Goal: Task Accomplishment & Management: Manage account settings

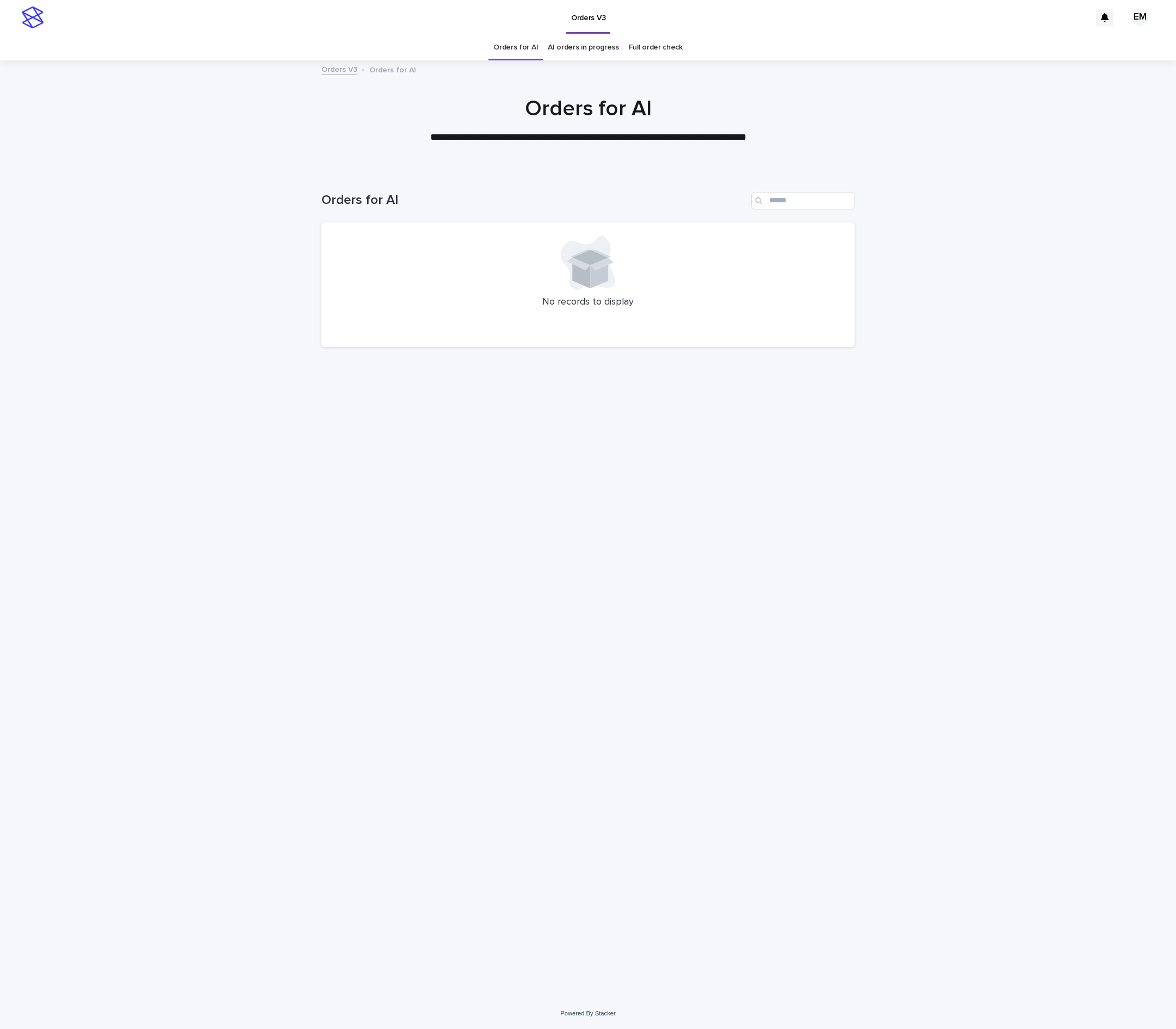
click at [282, 197] on div "Loading... Saving… Loading... Saving… Orders for AI No records to display" at bounding box center [588, 584] width 1176 height 828
click at [577, 441] on div "Loading... Saving… Loading... Saving… Orders for AI No records to display" at bounding box center [588, 571] width 544 height 801
drag, startPoint x: 455, startPoint y: 431, endPoint x: 398, endPoint y: 315, distance: 129.2
click at [463, 424] on div "Loading... Saving… Loading... Saving… Orders for AI No records to display" at bounding box center [588, 571] width 544 height 801
drag, startPoint x: 607, startPoint y: 510, endPoint x: 529, endPoint y: 391, distance: 142.3
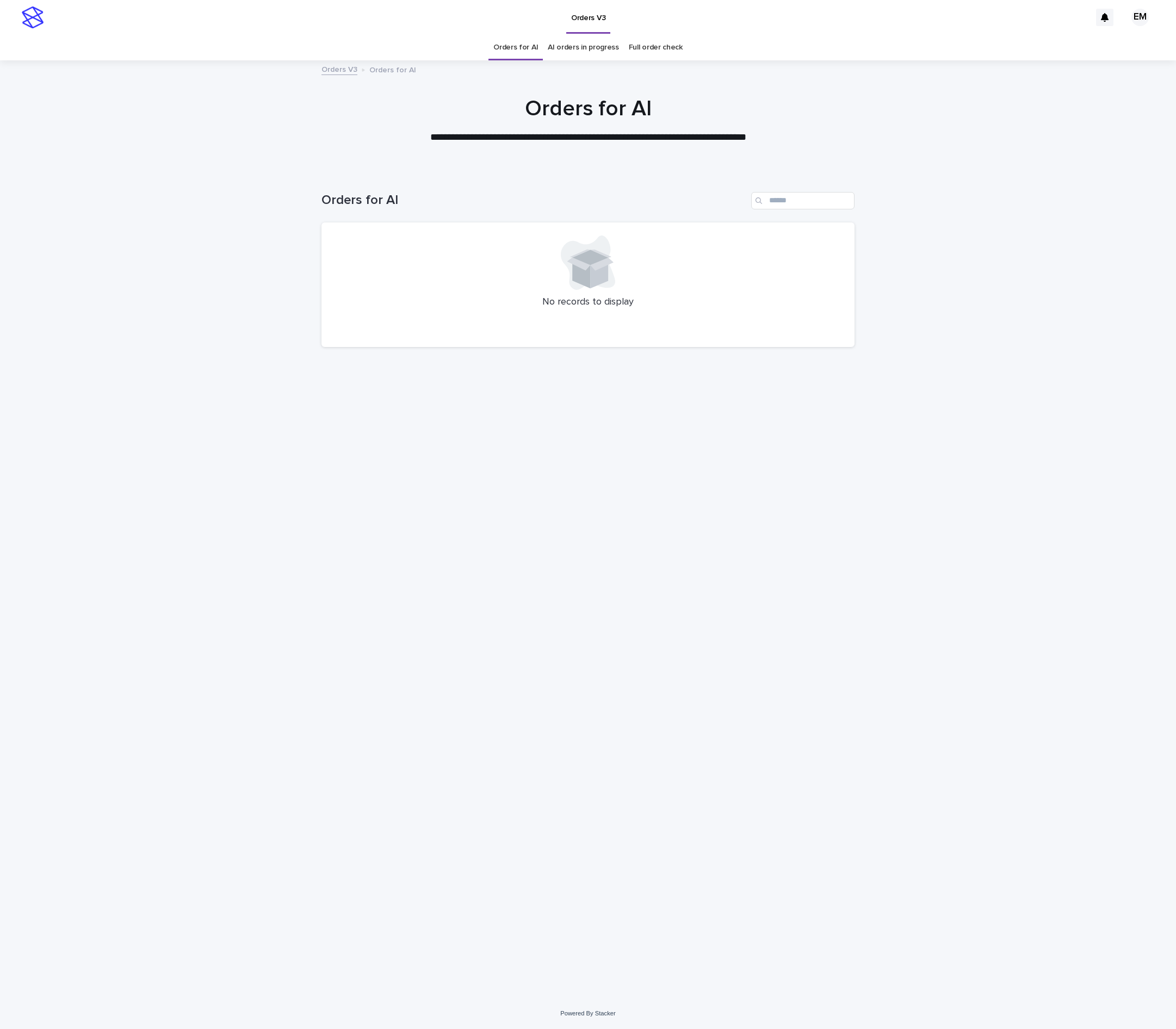
click at [607, 510] on div "Loading... Saving… Loading... Saving… Orders for AI No records to display" at bounding box center [588, 571] width 544 height 801
click at [870, 549] on div "Loading... Saving… Loading... Saving… Orders for AI No records to display" at bounding box center [588, 584] width 1176 height 828
click at [531, 630] on div "Loading... Saving… Loading... Saving… Orders for AI No records to display" at bounding box center [588, 571] width 544 height 801
drag, startPoint x: 498, startPoint y: 764, endPoint x: 476, endPoint y: 745, distance: 29.1
click at [517, 758] on div "Loading... Saving… Loading... Saving… Orders for AI No records to display" at bounding box center [588, 571] width 544 height 801
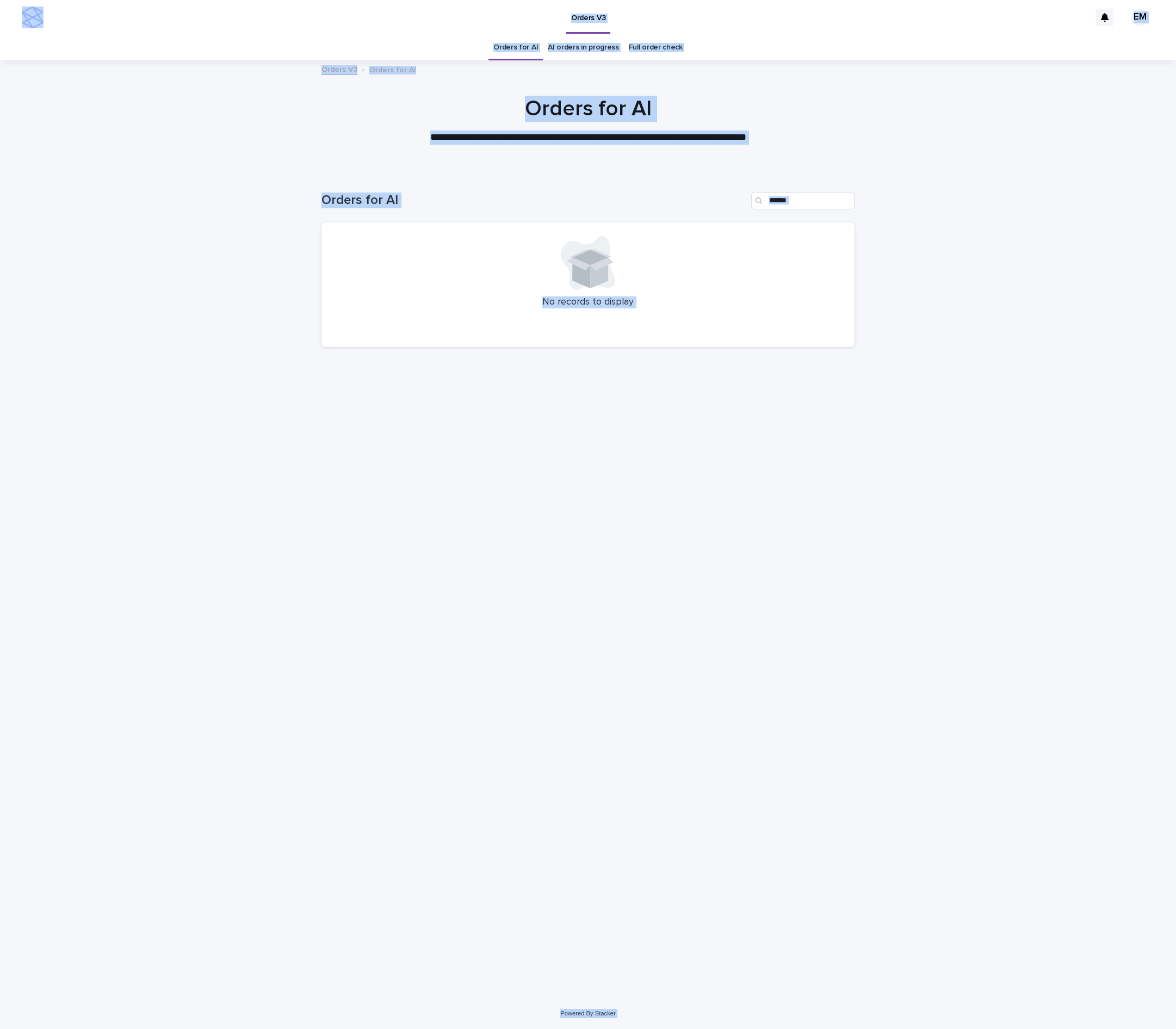
click at [1001, 712] on div "Loading... Saving… Loading... Saving… Orders for AI No records to display" at bounding box center [588, 584] width 1176 height 828
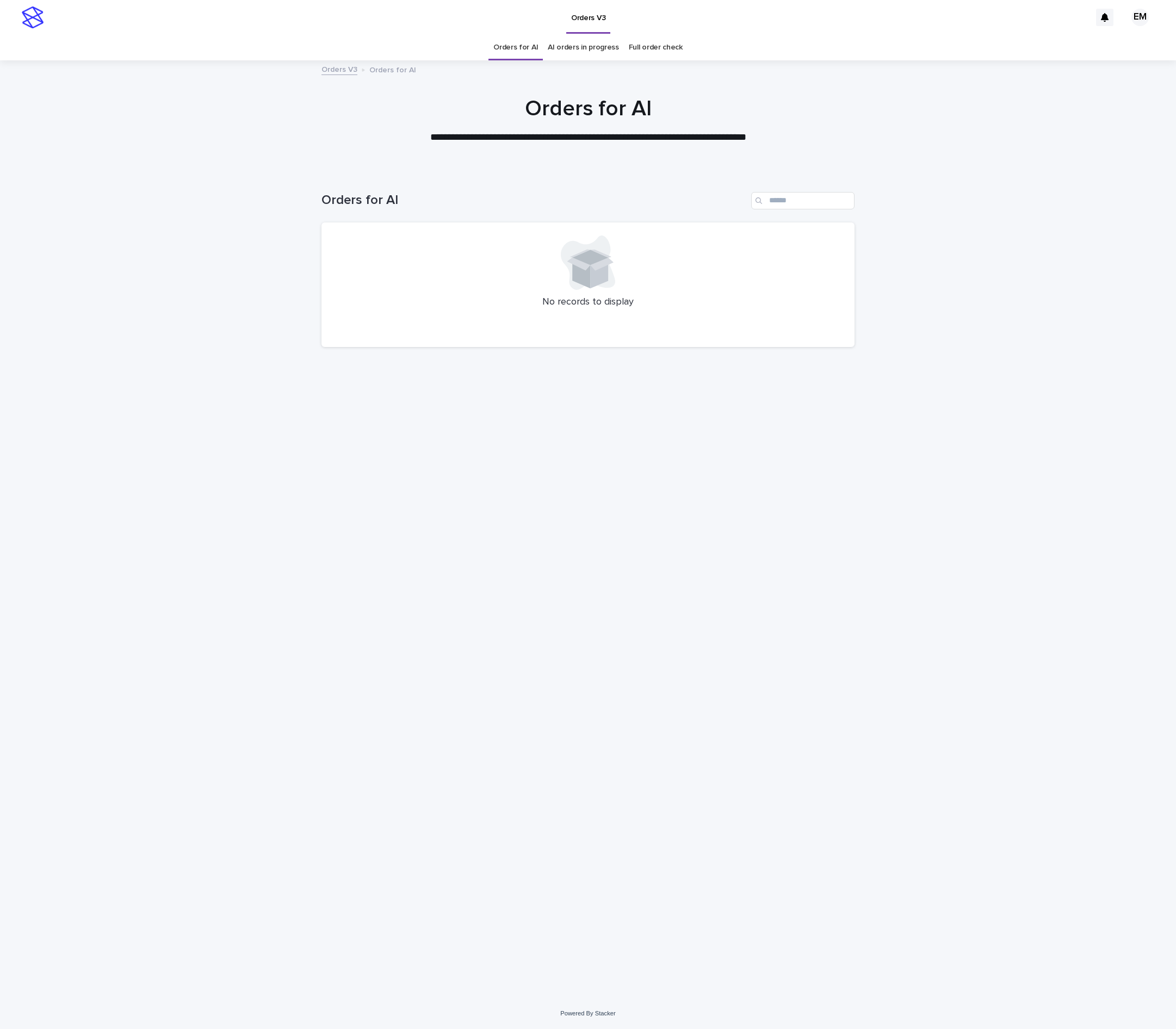
drag, startPoint x: 579, startPoint y: 682, endPoint x: 601, endPoint y: 608, distance: 77.2
click at [579, 682] on div "Loading... Saving… Loading... Saving… Orders for AI No records to display" at bounding box center [588, 571] width 544 height 801
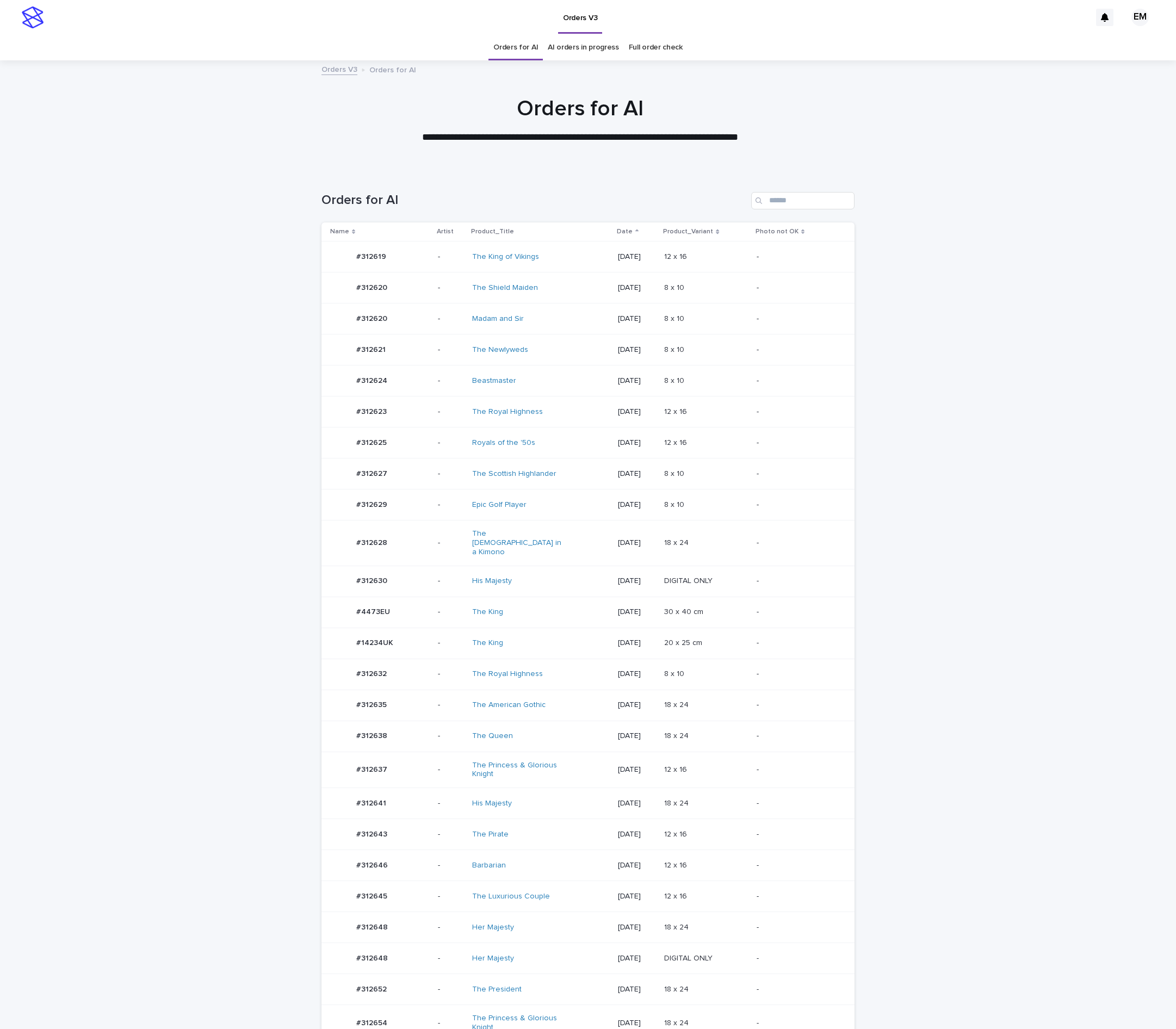
click at [418, 475] on td "#312627 #312627" at bounding box center [378, 474] width 112 height 31
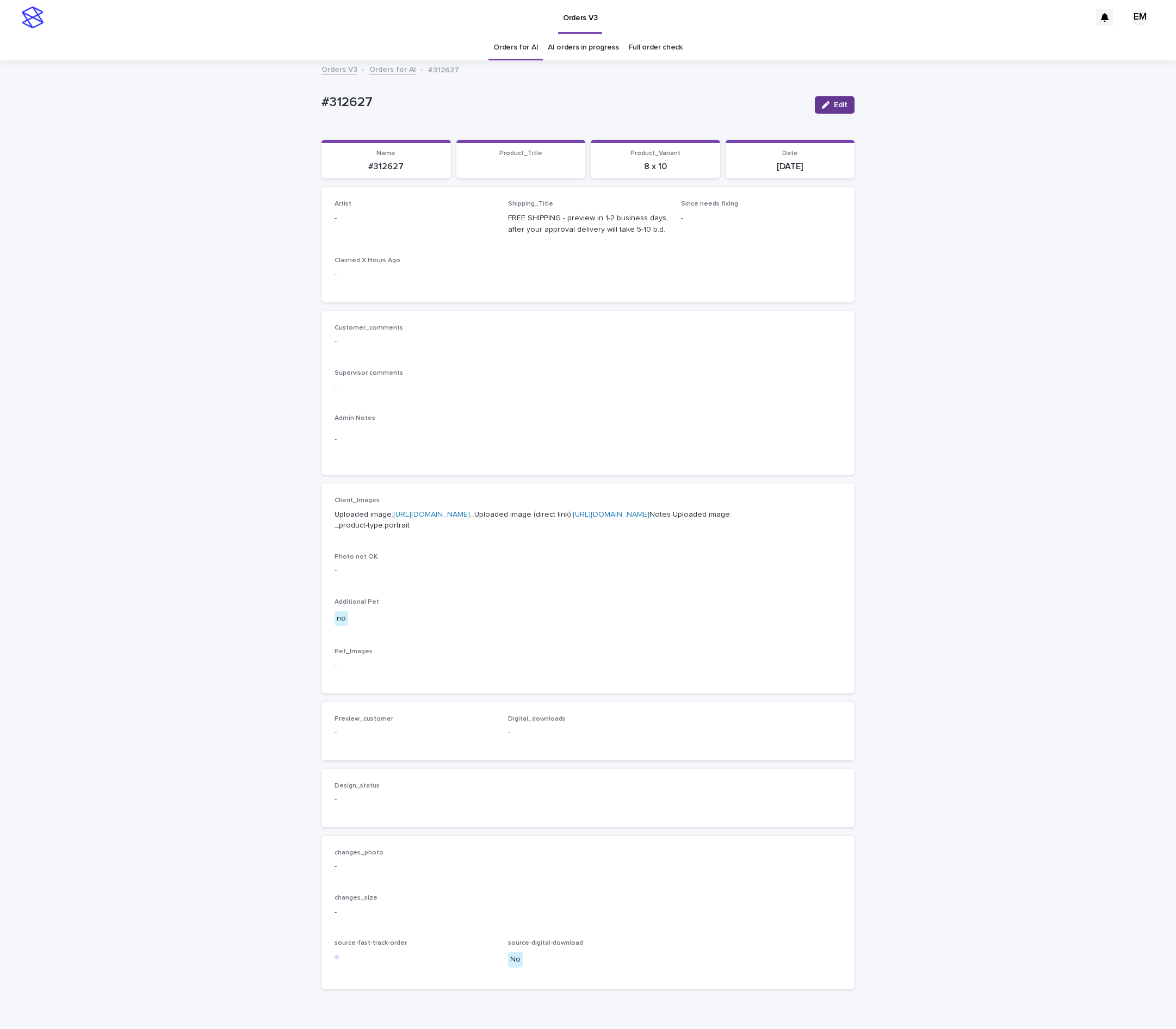
click at [834, 102] on span "Edit" at bounding box center [840, 105] width 14 height 7
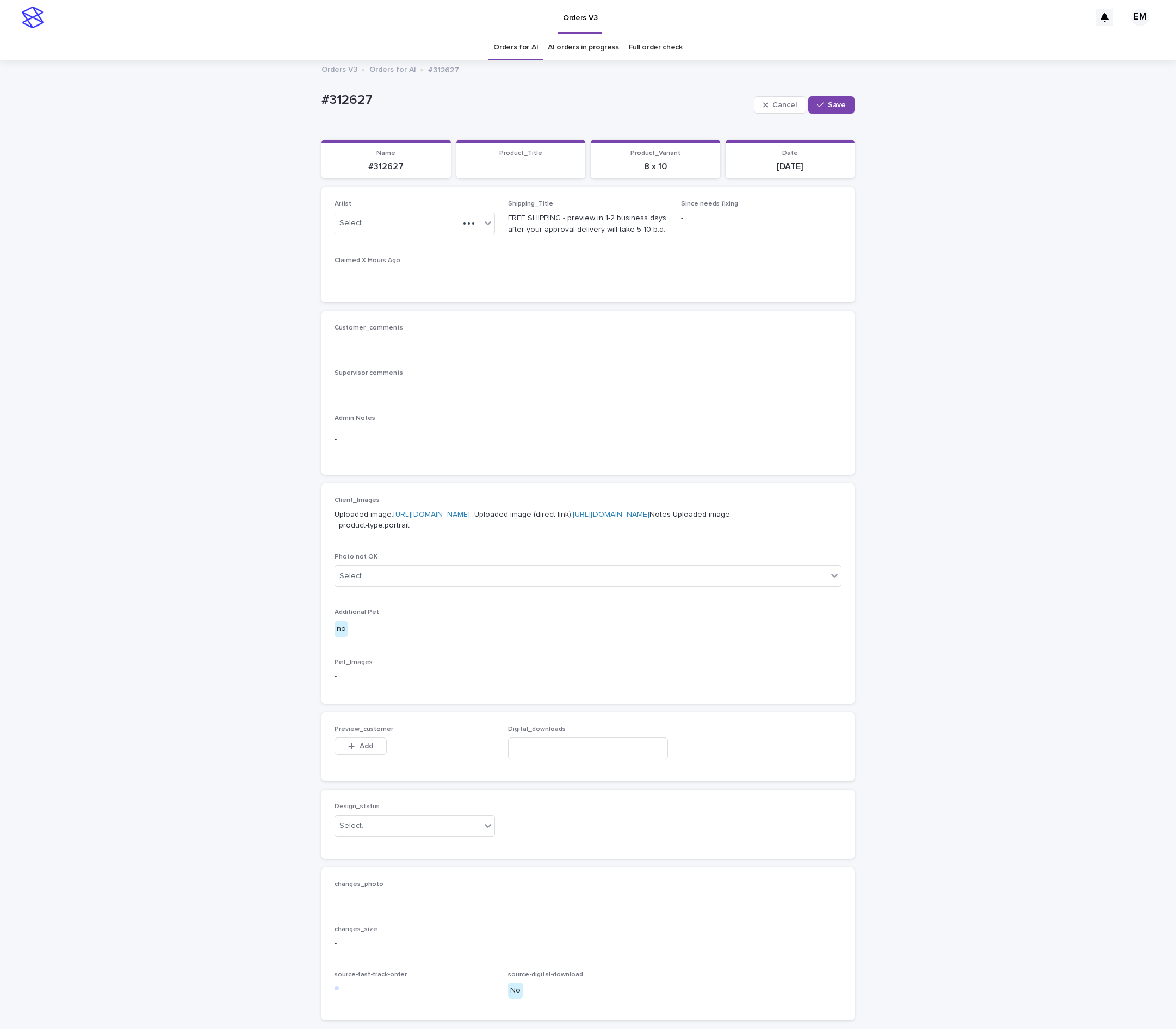
click at [439, 237] on div "Artist Select..." at bounding box center [414, 221] width 160 height 42
click at [444, 232] on div "Select..." at bounding box center [397, 224] width 124 height 18
paste input "**********"
type input "**********"
click at [432, 246] on div "EmersonHernandez" at bounding box center [406, 245] width 159 height 19
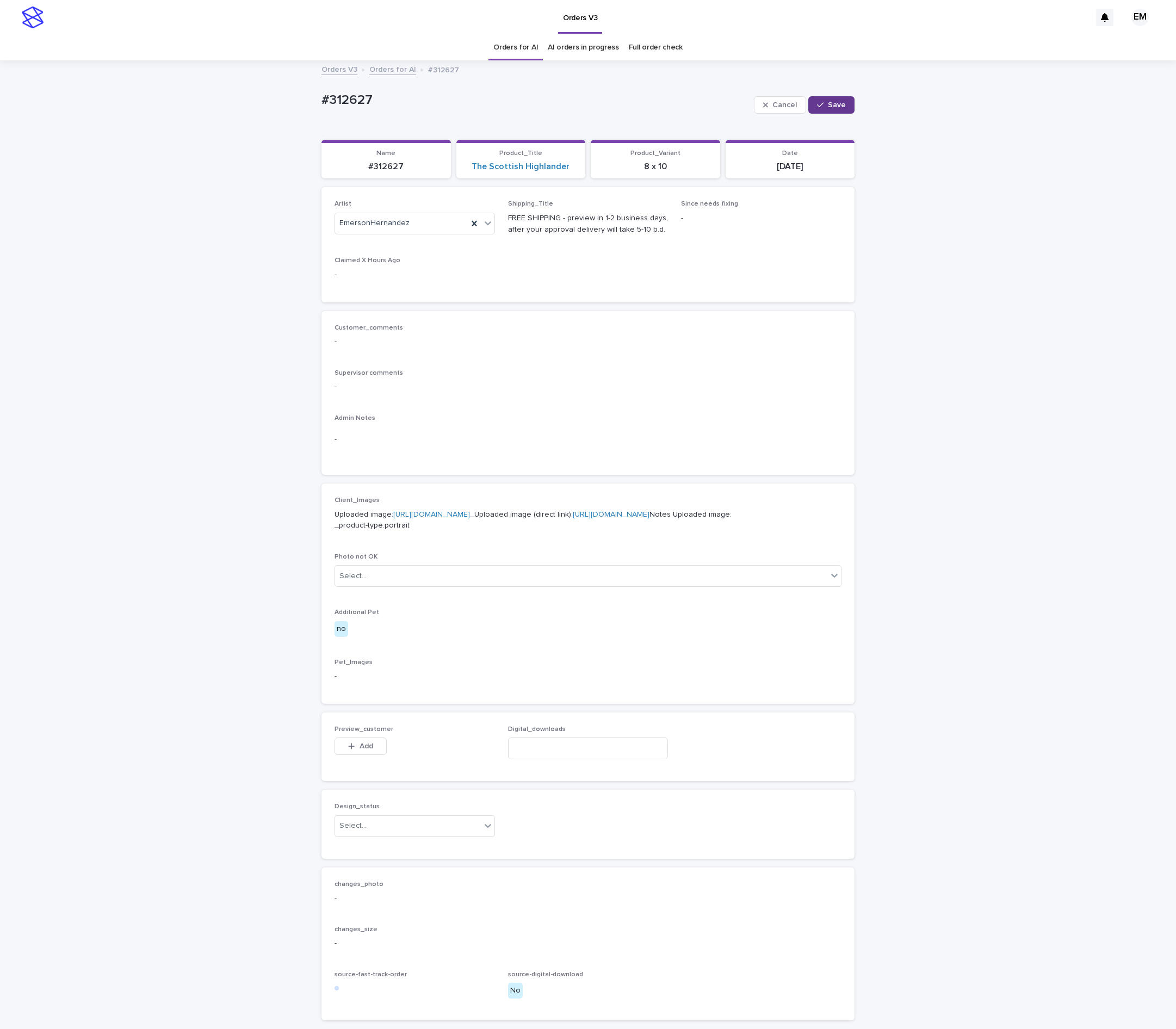
click at [822, 110] on button "Save" at bounding box center [831, 104] width 46 height 17
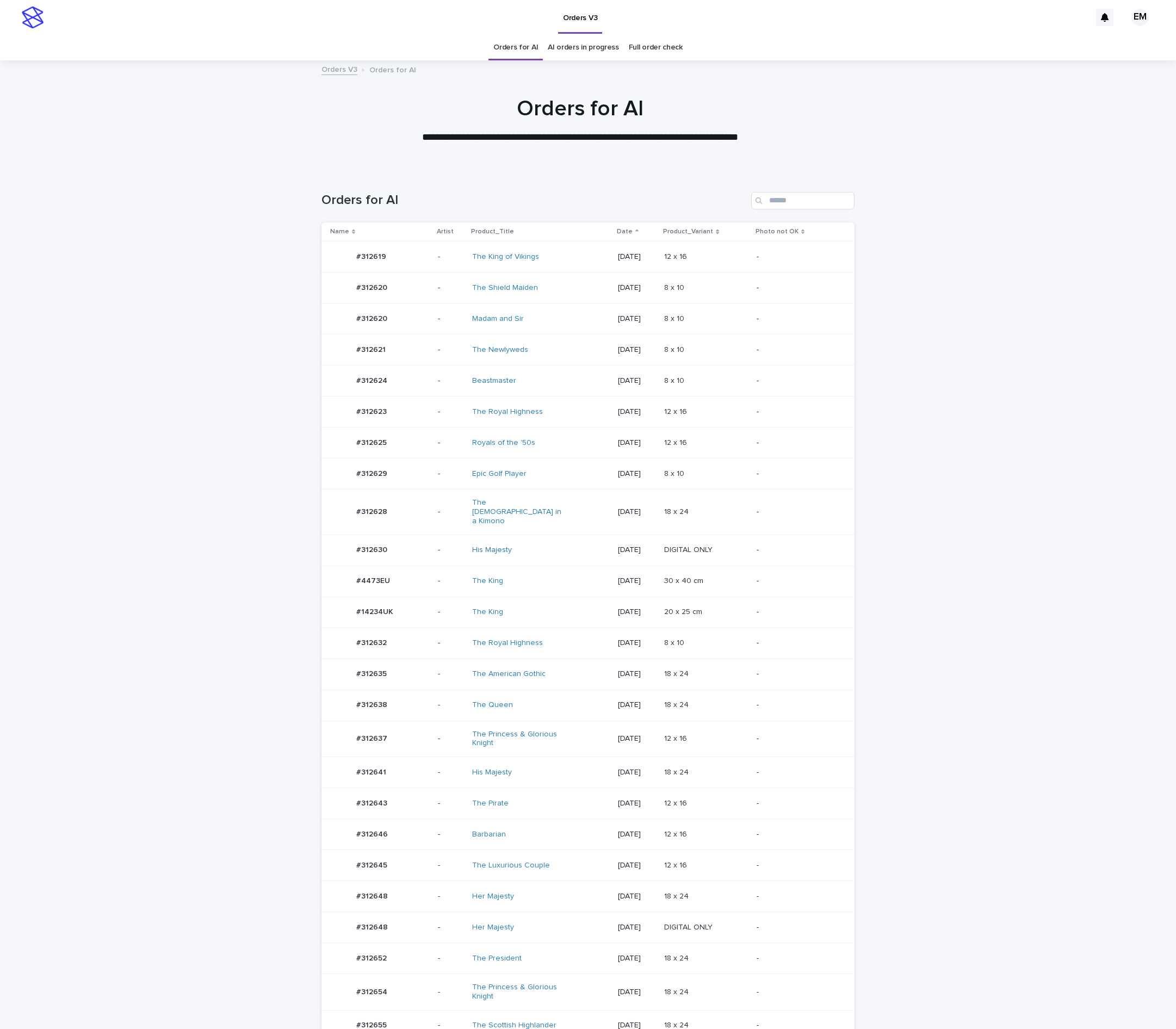
scroll to position [36, 0]
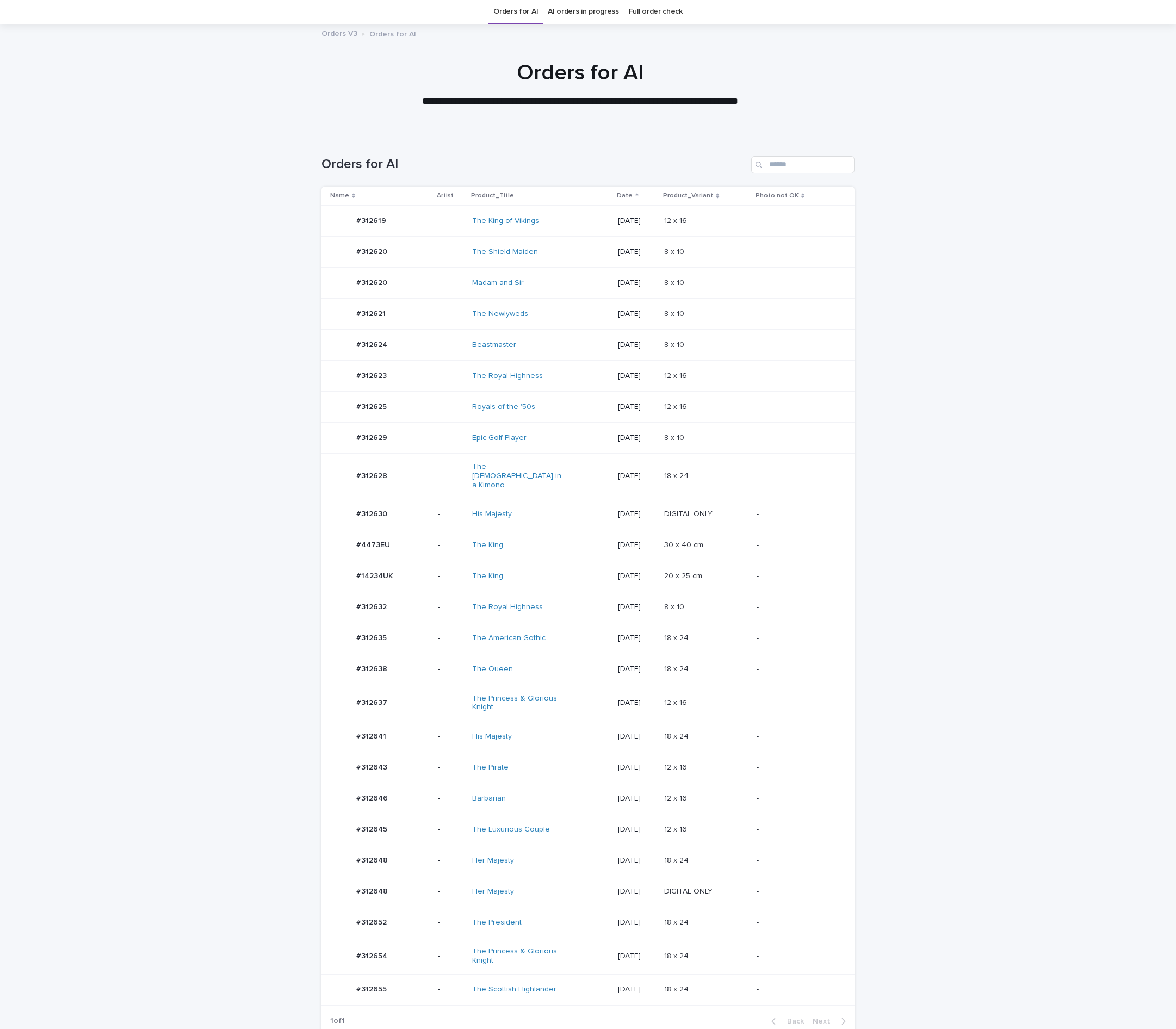
click at [419, 479] on td "#312628 #312628" at bounding box center [378, 476] width 112 height 46
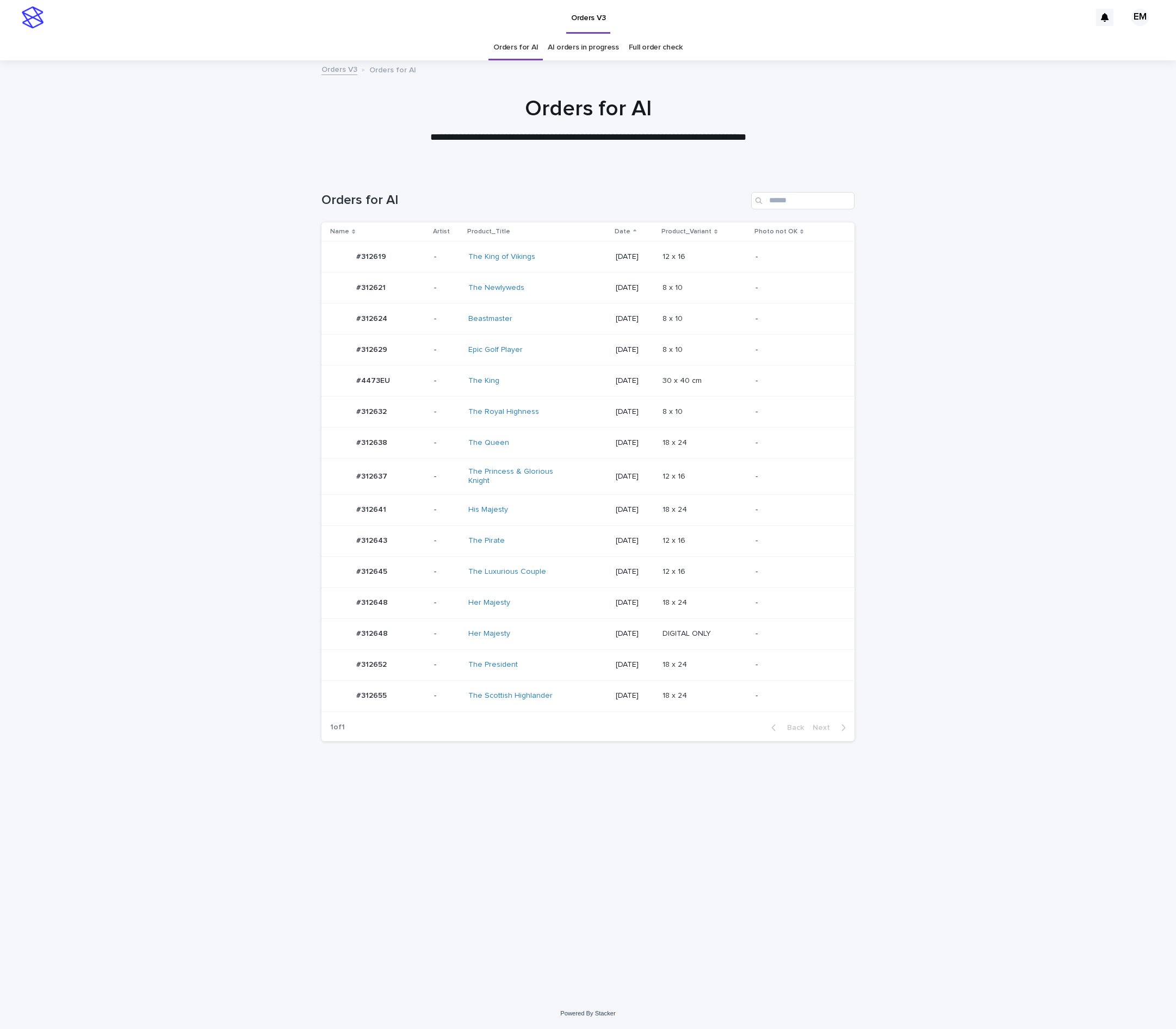
click at [430, 336] on td "-" at bounding box center [447, 350] width 35 height 31
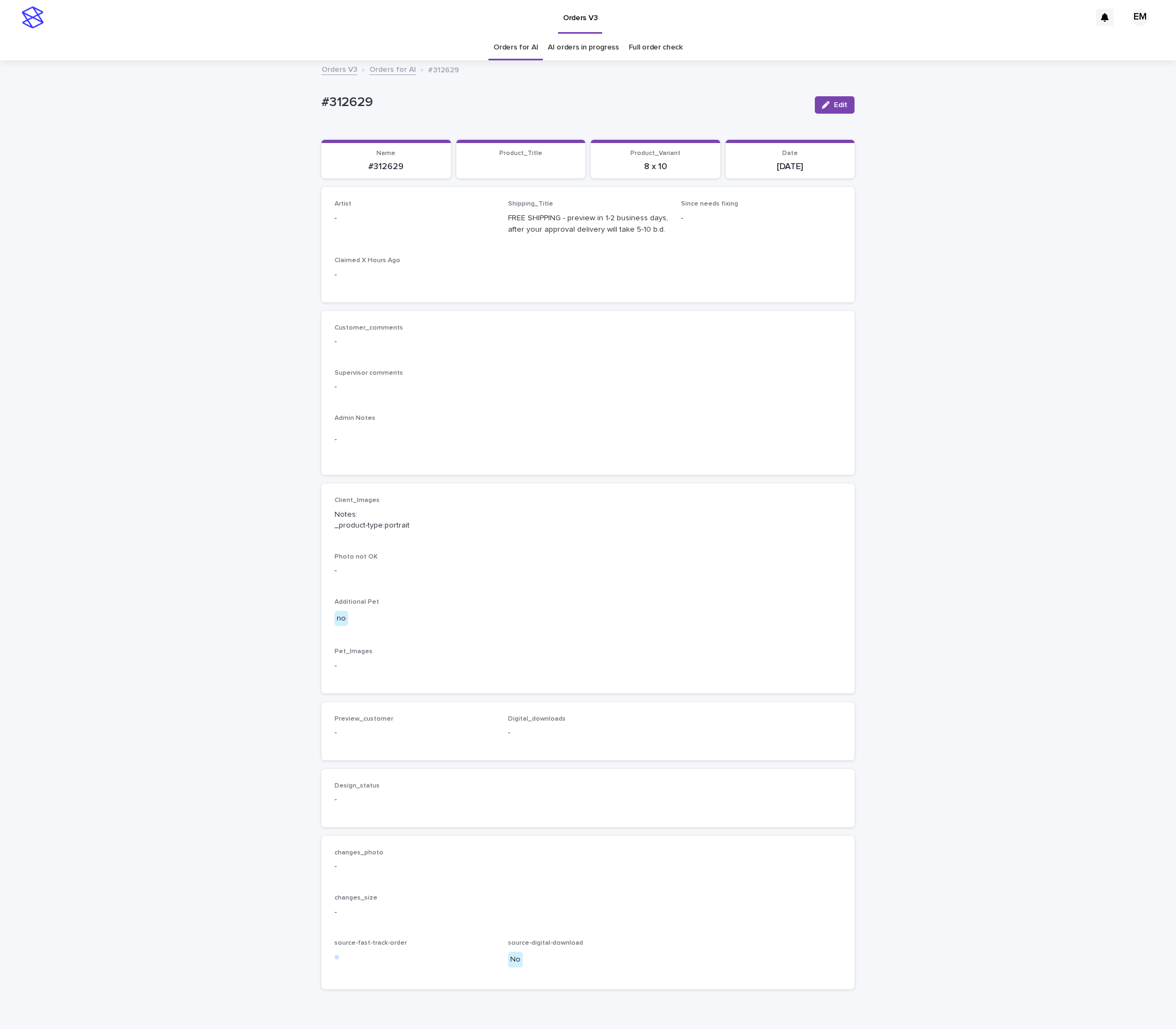
click at [840, 103] on button "Edit" at bounding box center [835, 104] width 40 height 17
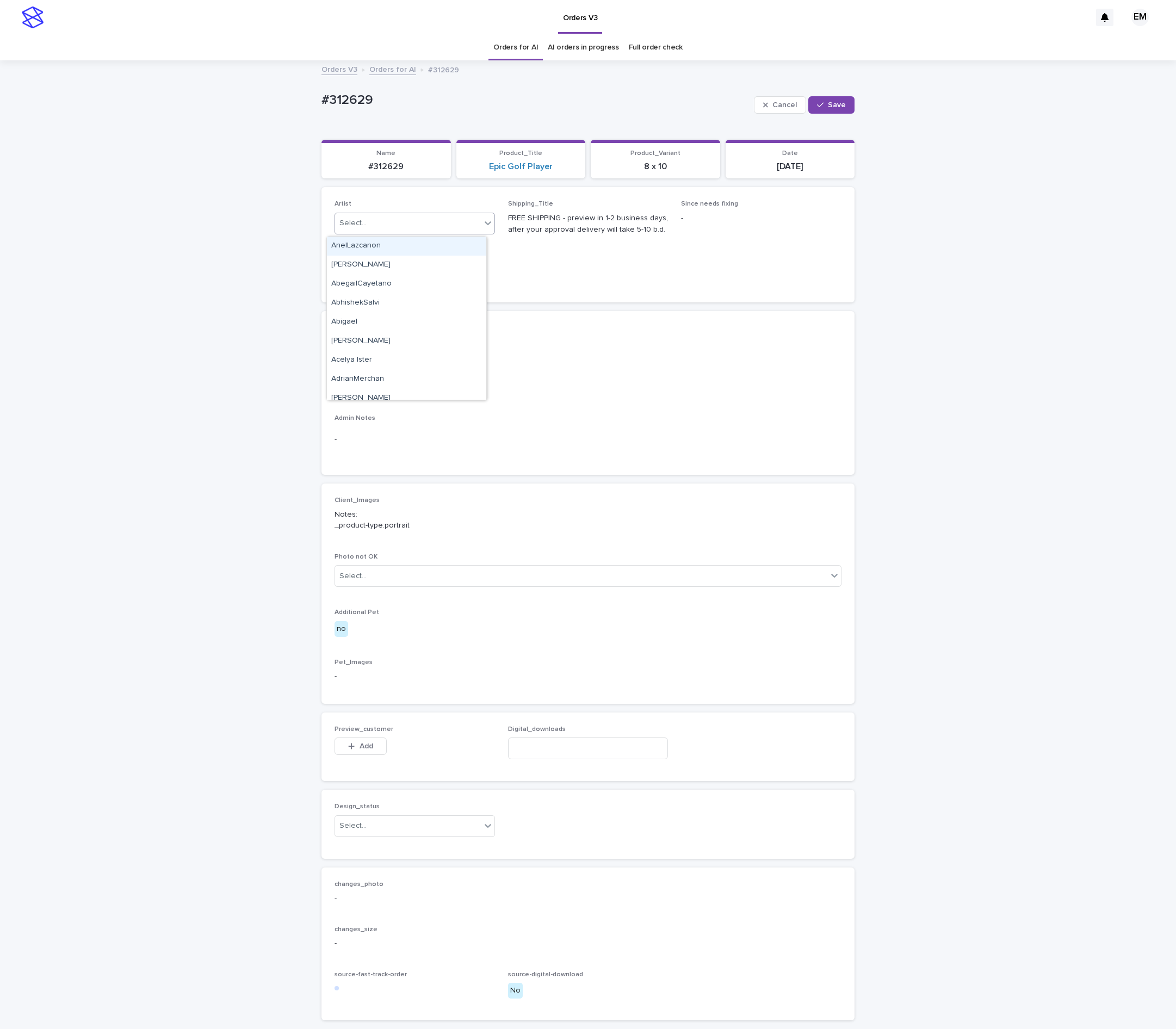
drag, startPoint x: 439, startPoint y: 234, endPoint x: 433, endPoint y: 238, distance: 7.2
click at [439, 237] on body "Orders V3 EM Orders for AI AI orders in progress Full order check Orders V3 Ord…" at bounding box center [588, 514] width 1176 height 1029
paste input "**********"
type input "**********"
click at [415, 250] on div "EmersonHernandez" at bounding box center [406, 245] width 159 height 19
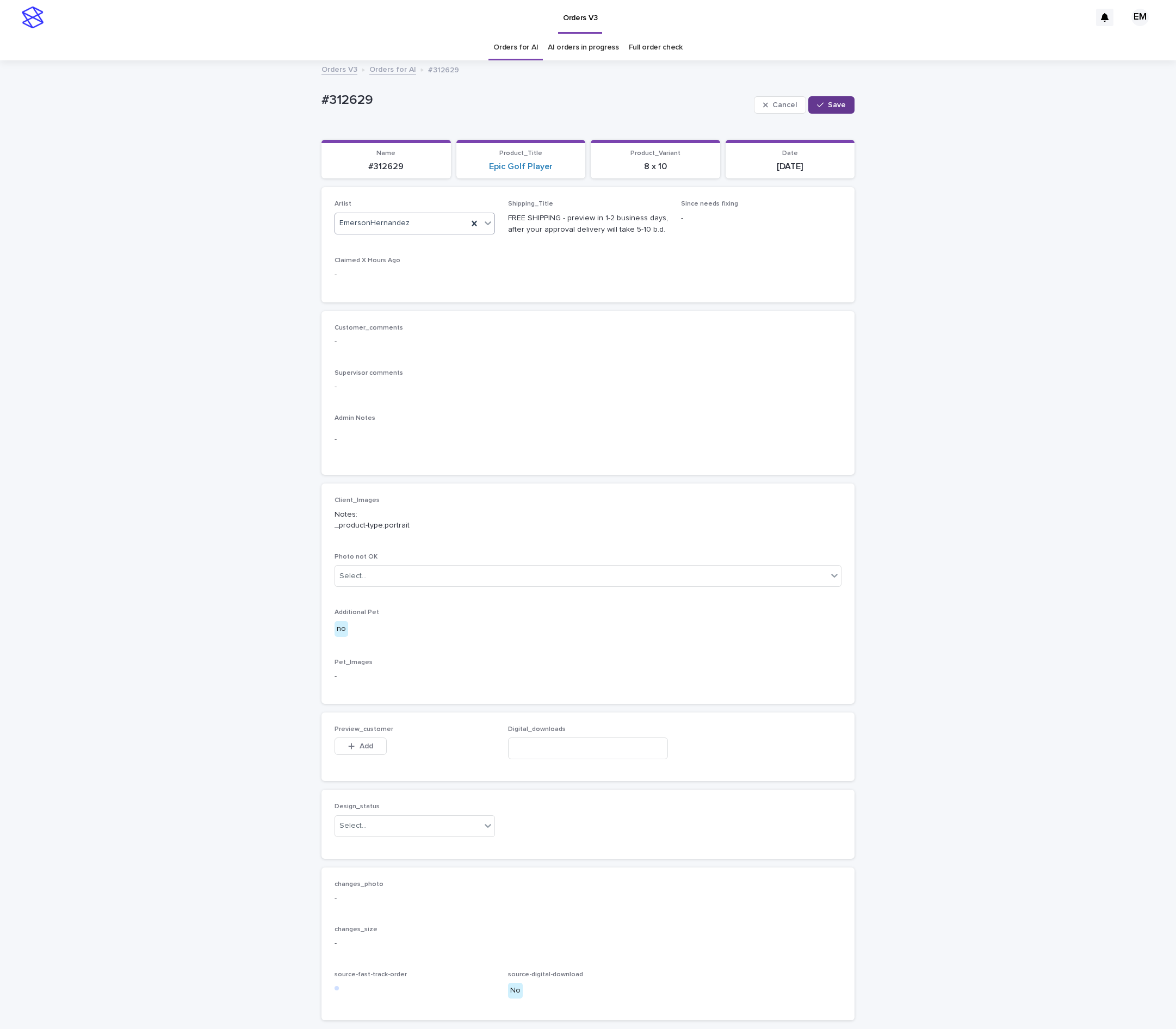
click at [832, 100] on button "Save" at bounding box center [831, 104] width 46 height 17
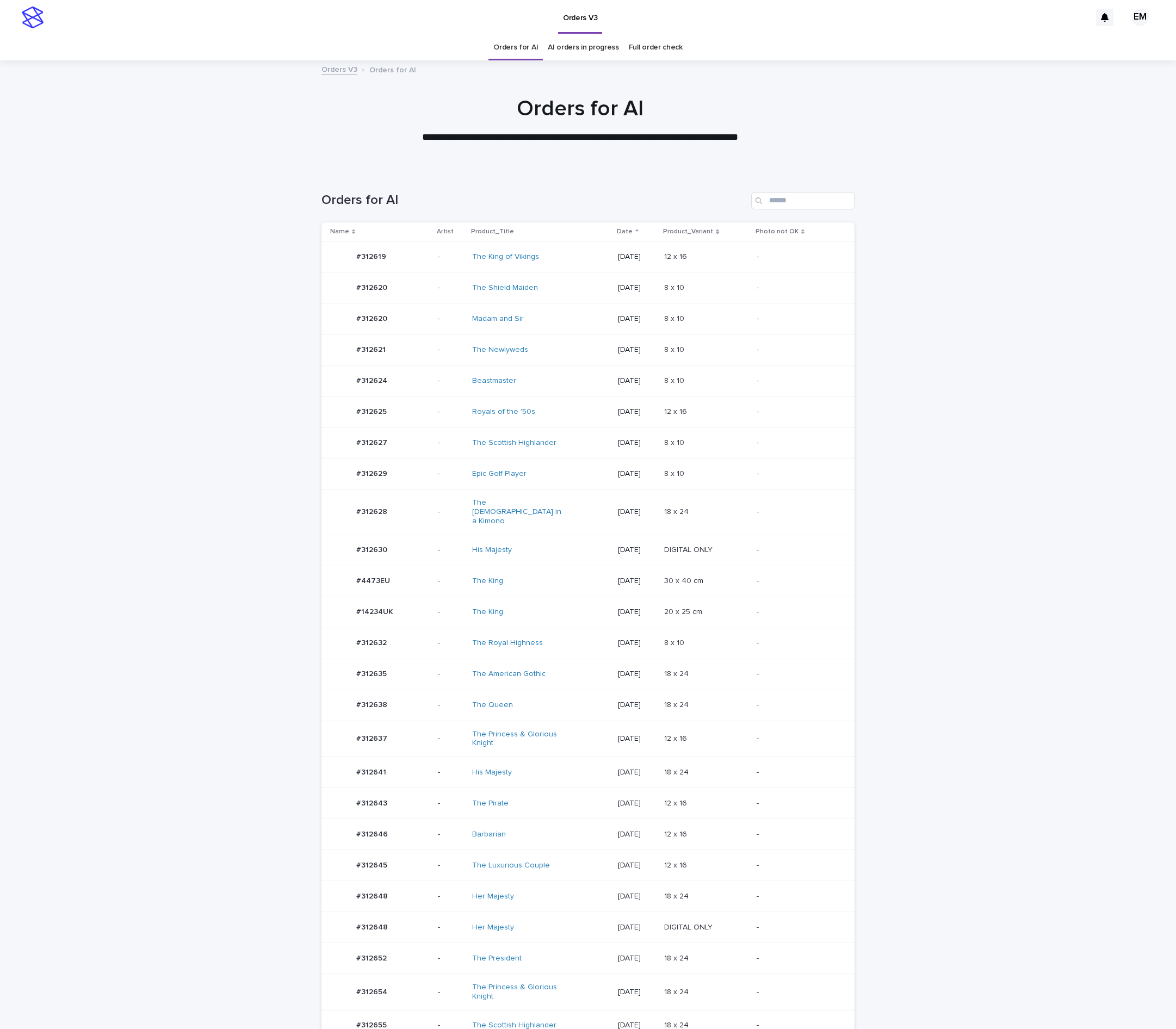
click at [434, 417] on td "-" at bounding box center [451, 412] width 34 height 31
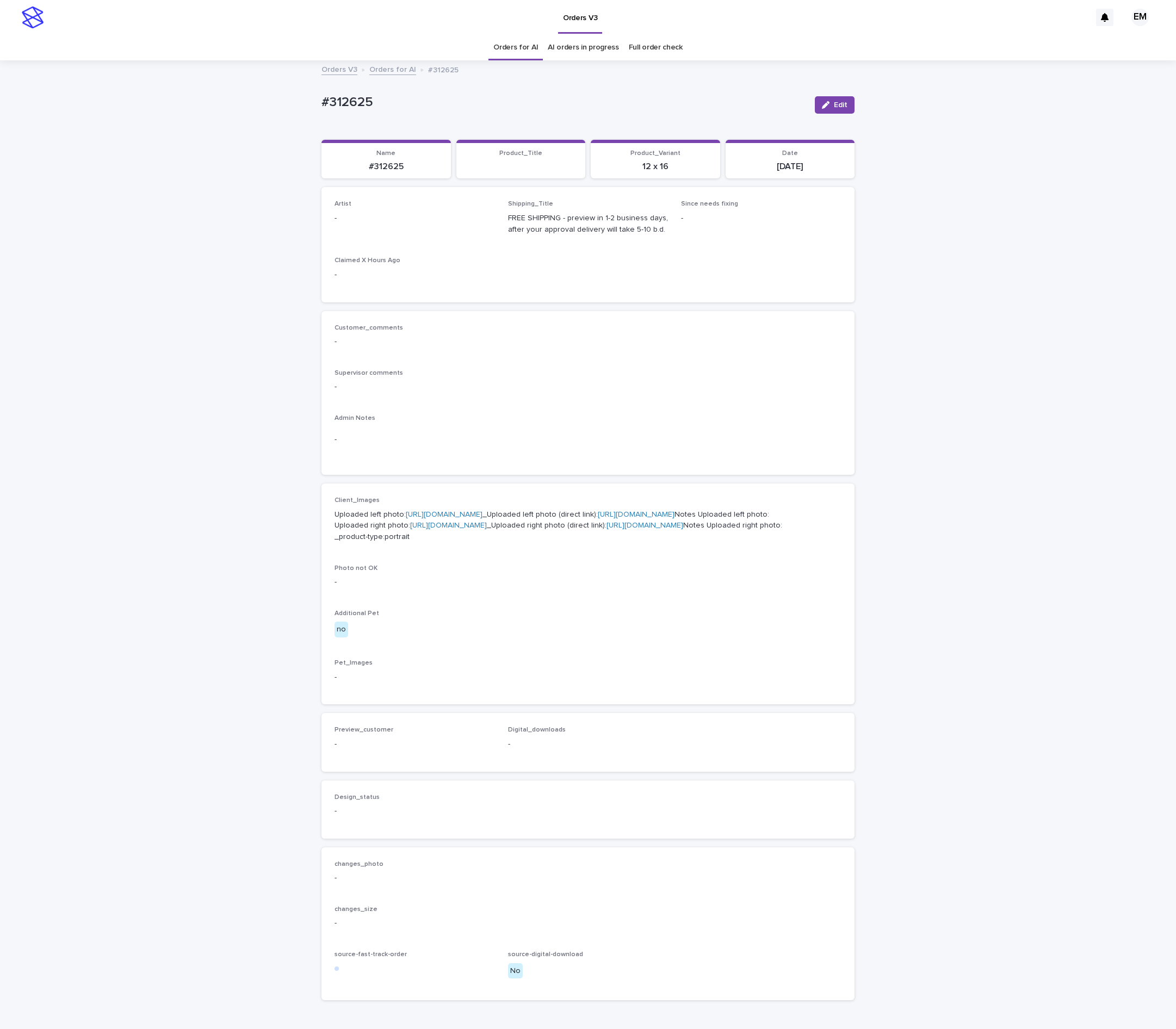
click at [831, 97] on button "Edit" at bounding box center [835, 104] width 40 height 17
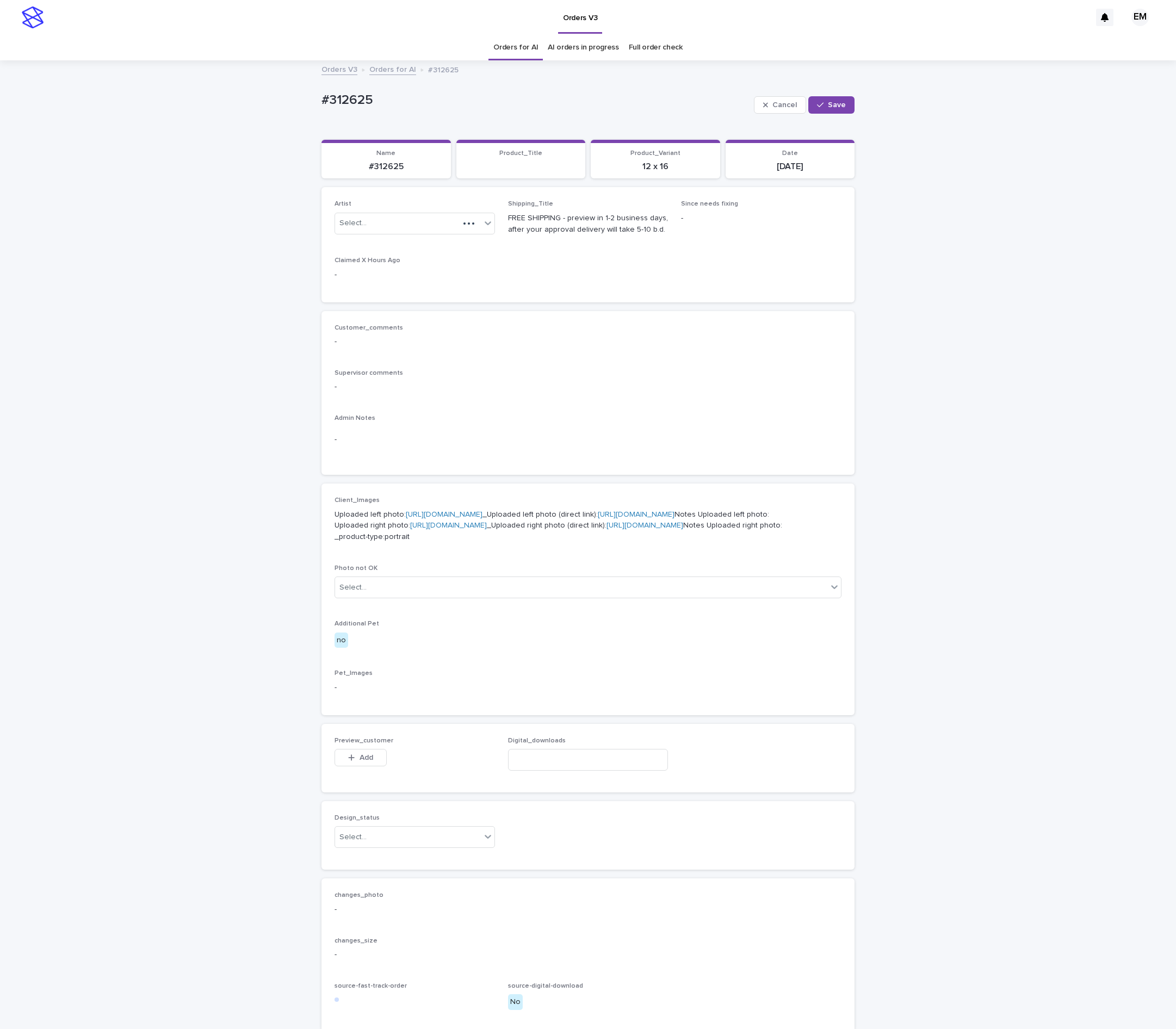
click at [481, 215] on div at bounding box center [488, 223] width 13 height 20
paste input "**********"
type input "**********"
click at [436, 247] on div "EmersonHernandez" at bounding box center [406, 245] width 159 height 19
click at [829, 106] on span "Save" at bounding box center [837, 105] width 18 height 7
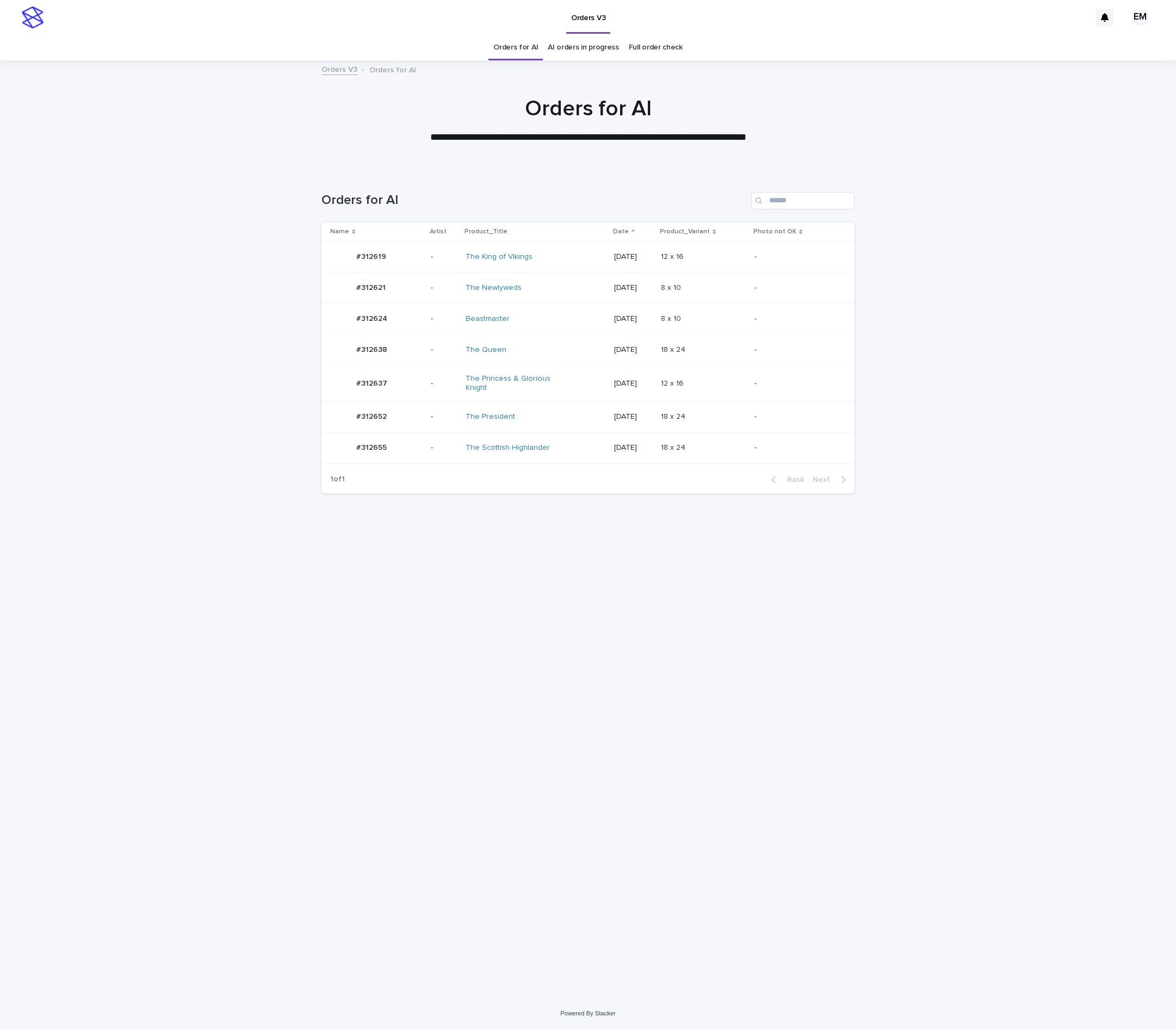
click at [427, 366] on td "-" at bounding box center [444, 350] width 35 height 31
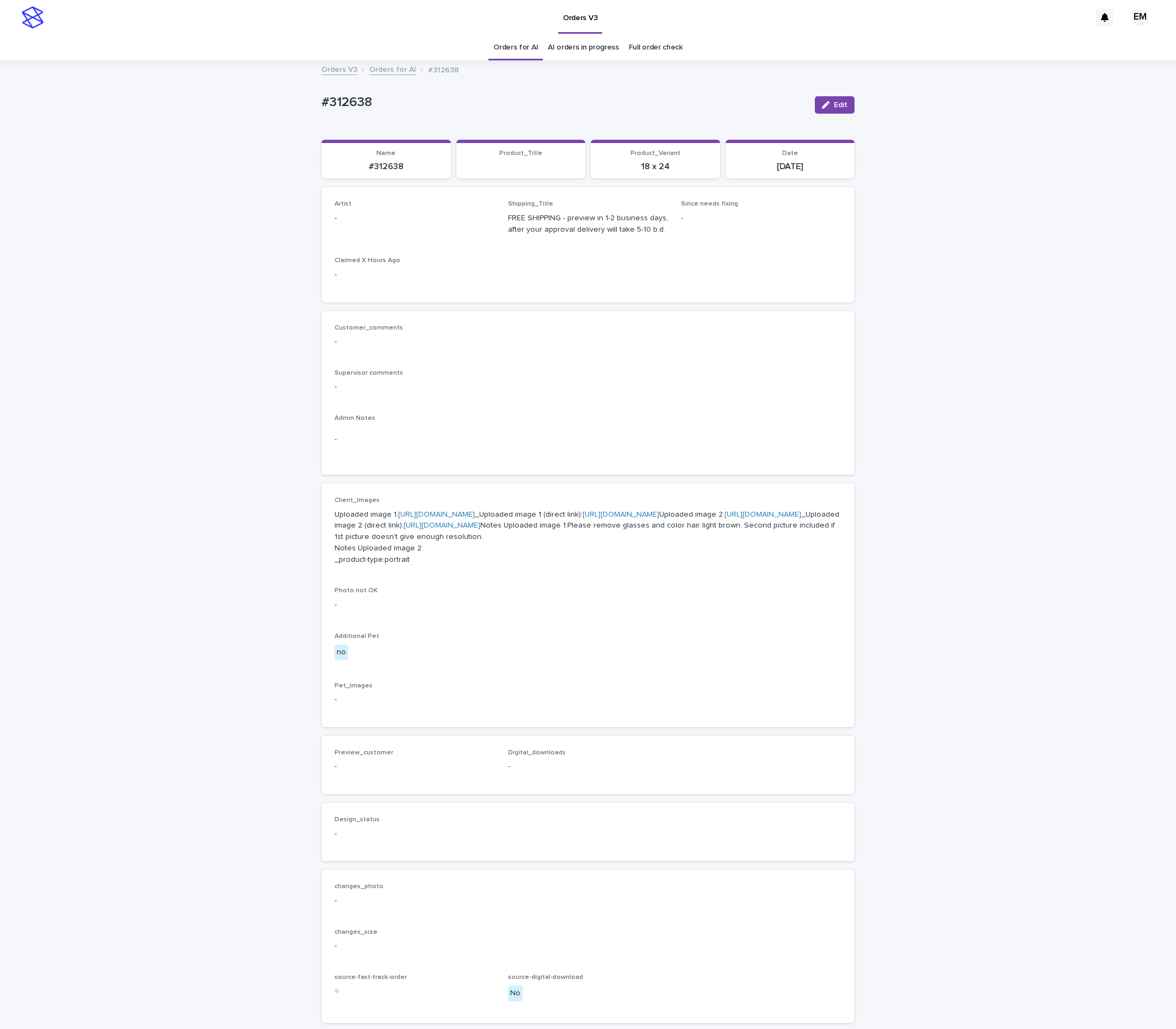
click at [844, 99] on button "Edit" at bounding box center [835, 104] width 40 height 17
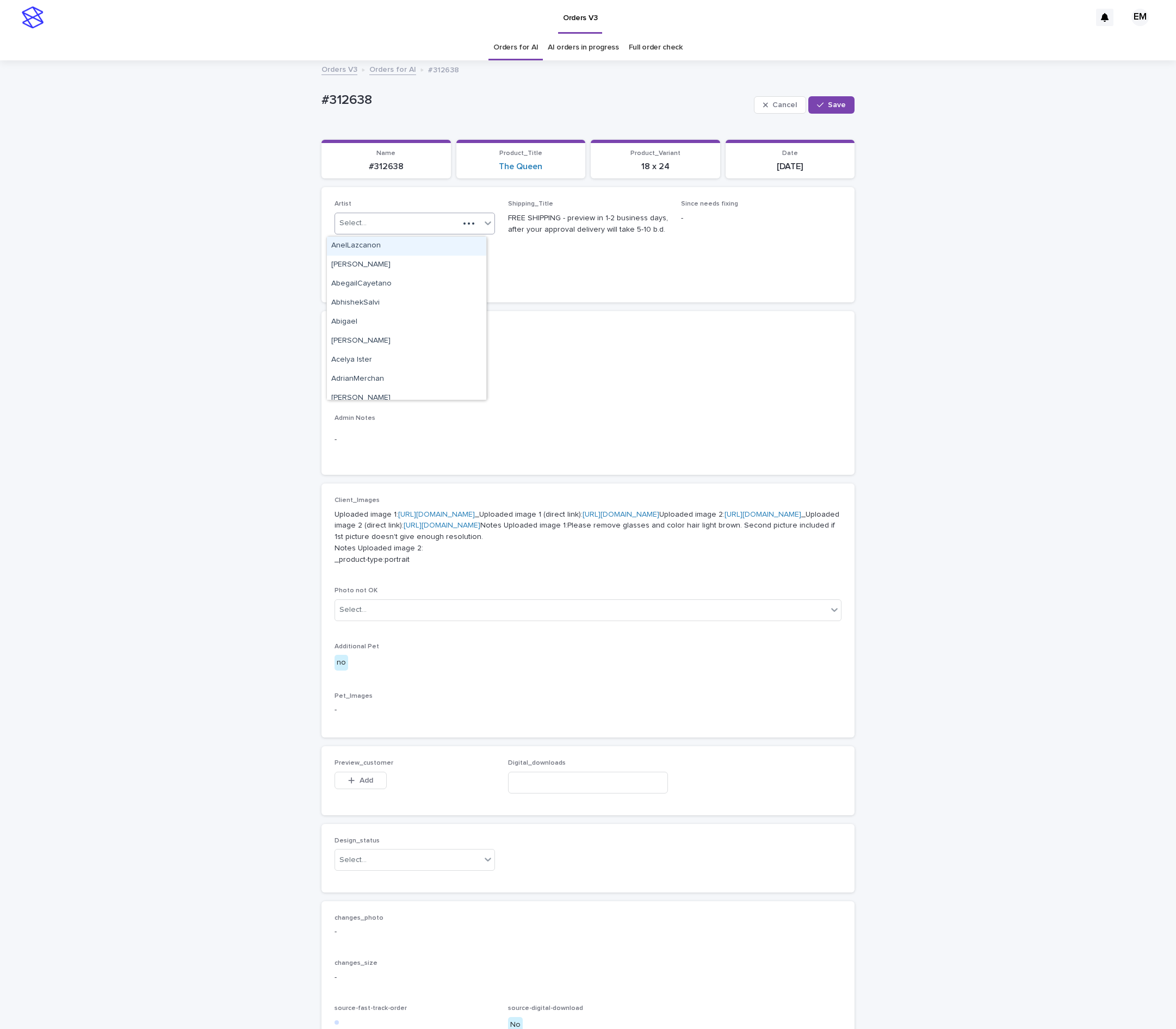
click at [449, 213] on div "Select..." at bounding box center [414, 224] width 160 height 22
paste input "**********"
type input "**********"
click at [810, 110] on button "Save" at bounding box center [831, 104] width 46 height 17
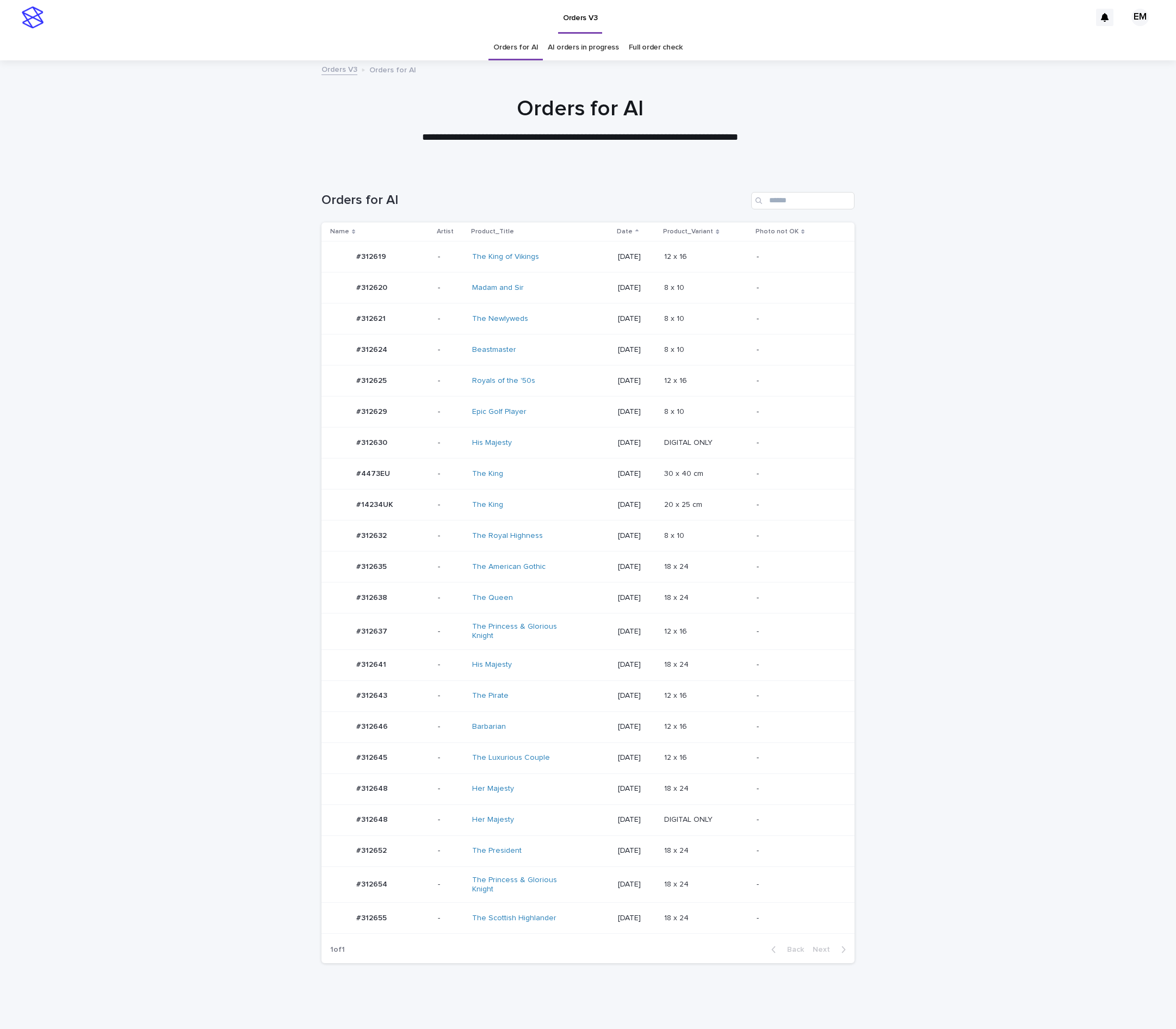
click at [419, 730] on td "#312646 #312646" at bounding box center [378, 727] width 112 height 31
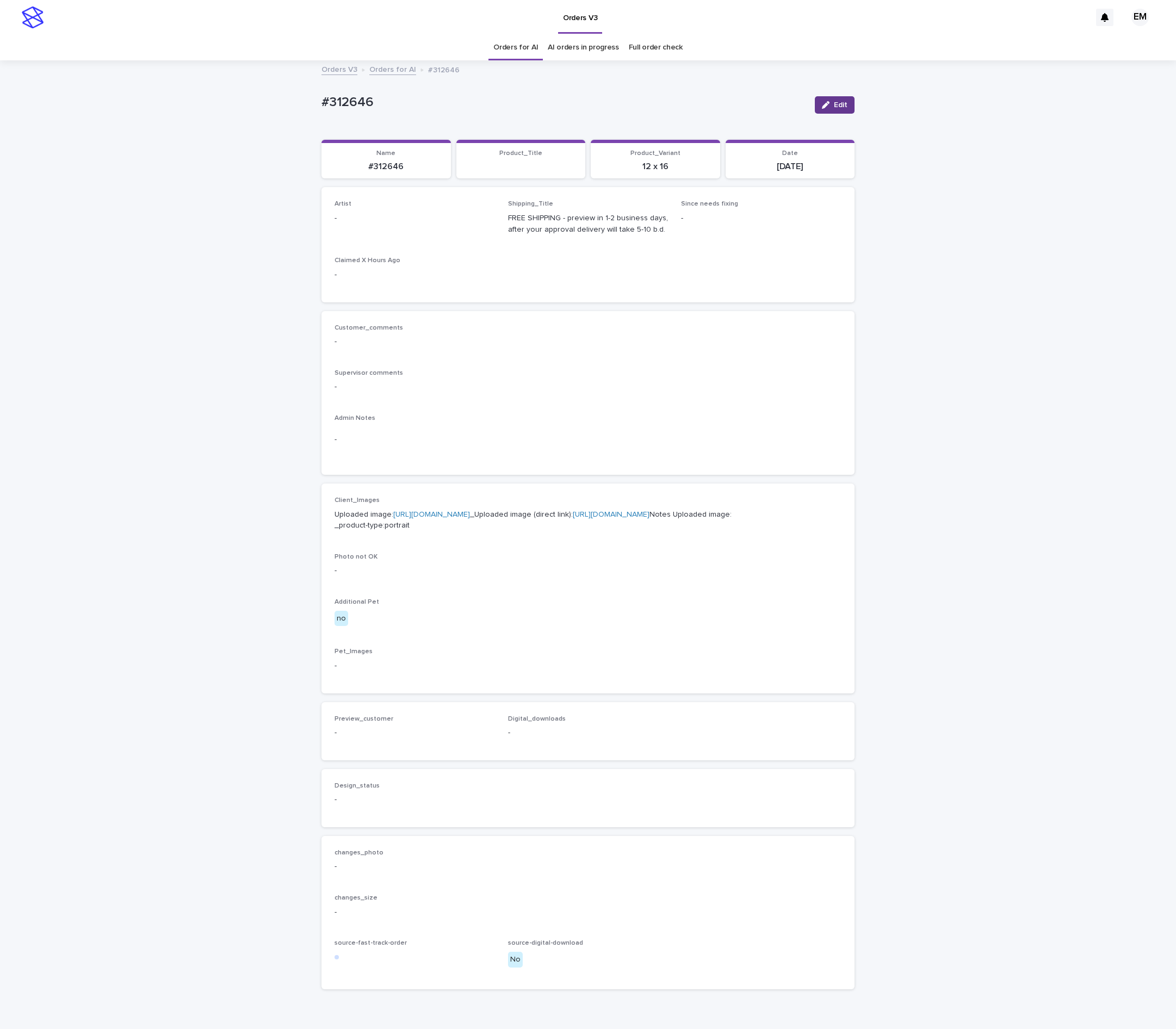
drag, startPoint x: 822, startPoint y: 106, endPoint x: 497, endPoint y: 247, distance: 354.3
click at [822, 108] on div "button" at bounding box center [827, 105] width 12 height 7
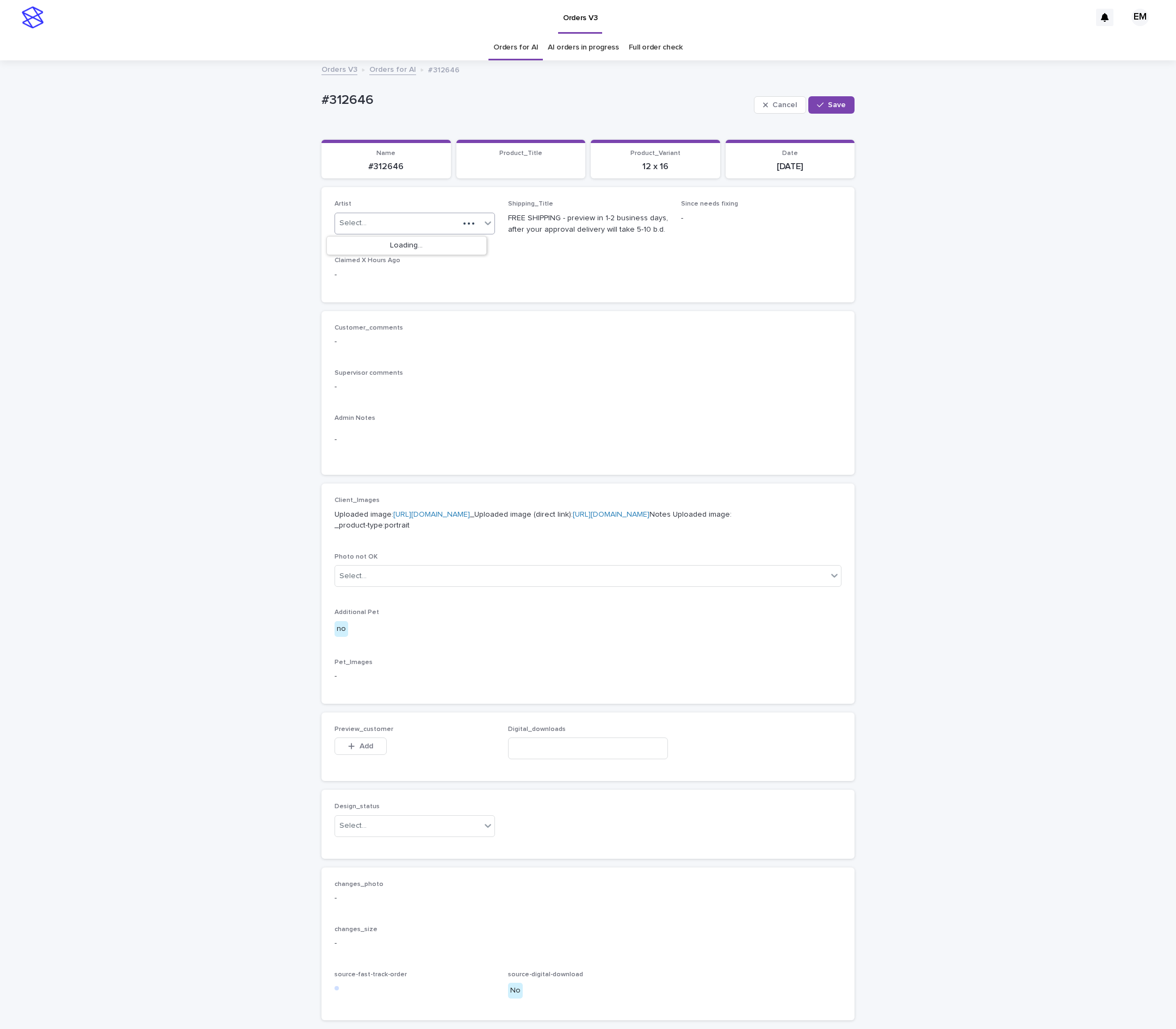
click at [483, 226] on icon at bounding box center [488, 223] width 11 height 11
paste input "**********"
type input "**********"
click at [819, 100] on button "Save" at bounding box center [831, 104] width 46 height 17
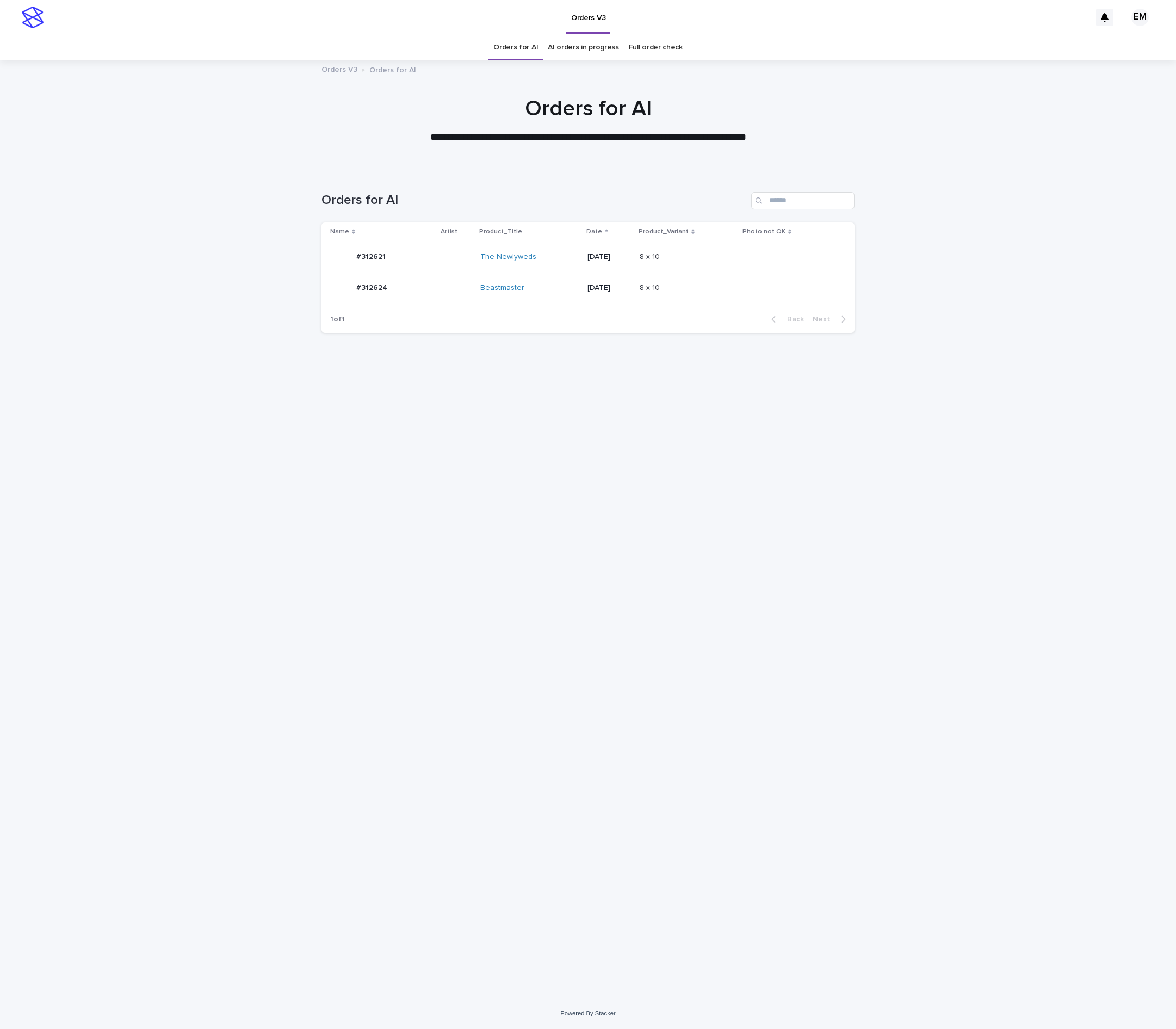
click at [437, 289] on td "-" at bounding box center [457, 288] width 39 height 31
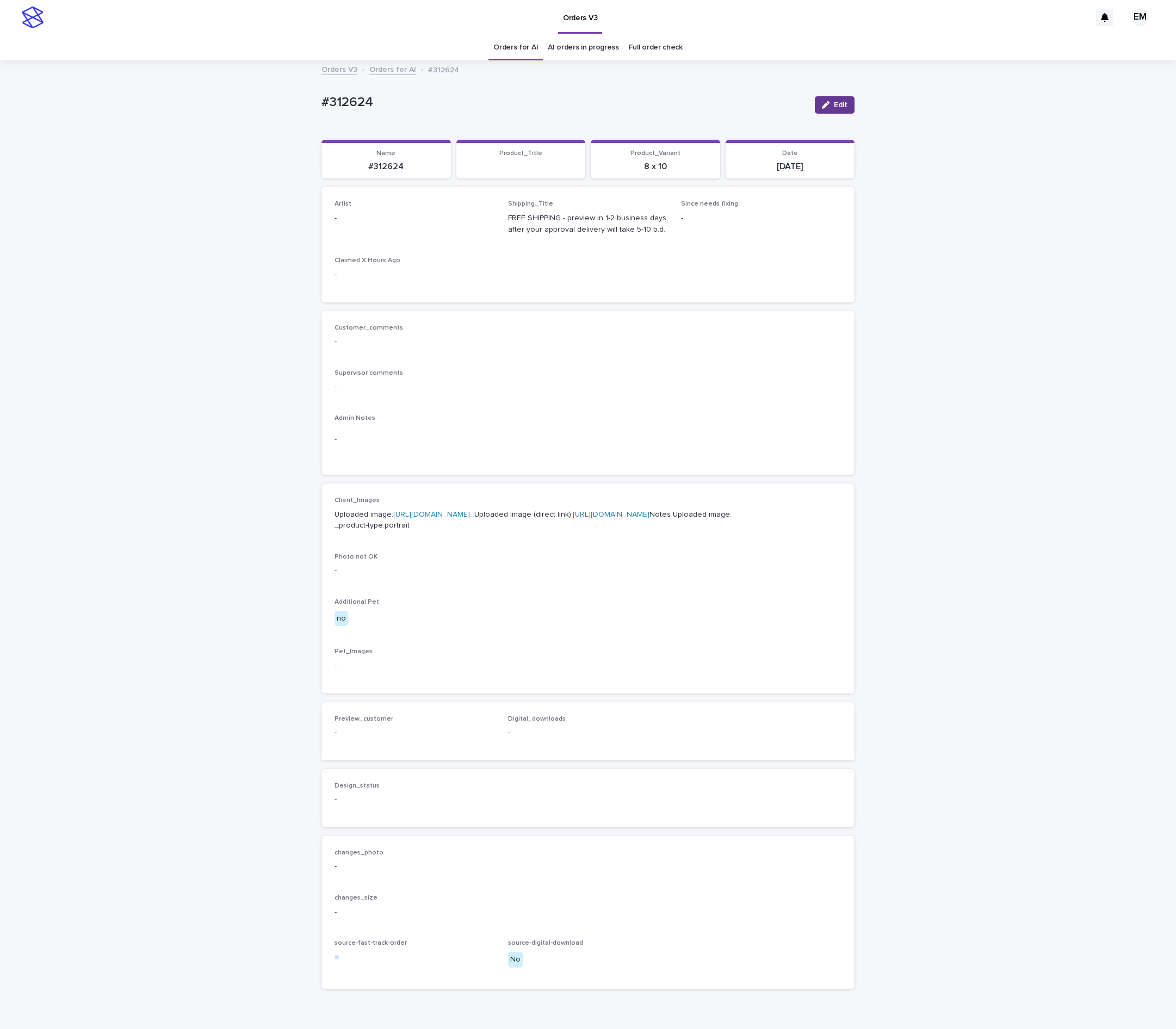
drag, startPoint x: 816, startPoint y: 103, endPoint x: 498, endPoint y: 209, distance: 335.2
click at [822, 103] on icon "button" at bounding box center [825, 105] width 7 height 7
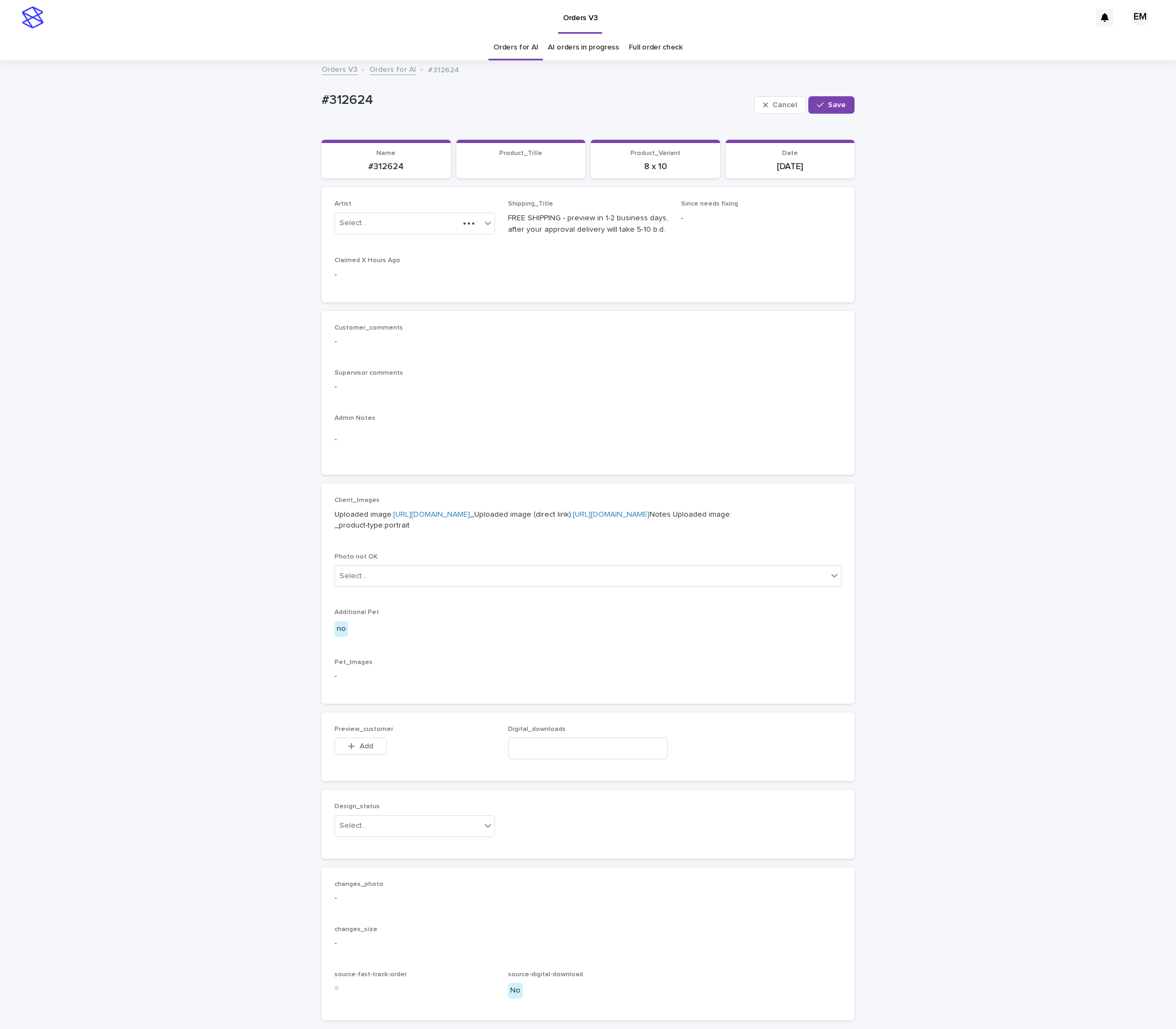
click at [482, 210] on div "Artist Select..." at bounding box center [414, 221] width 160 height 42
click at [468, 224] on div "Select..." at bounding box center [407, 224] width 145 height 18
paste input "**********"
type input "**********"
drag, startPoint x: 427, startPoint y: 245, endPoint x: 431, endPoint y: 253, distance: 8.9
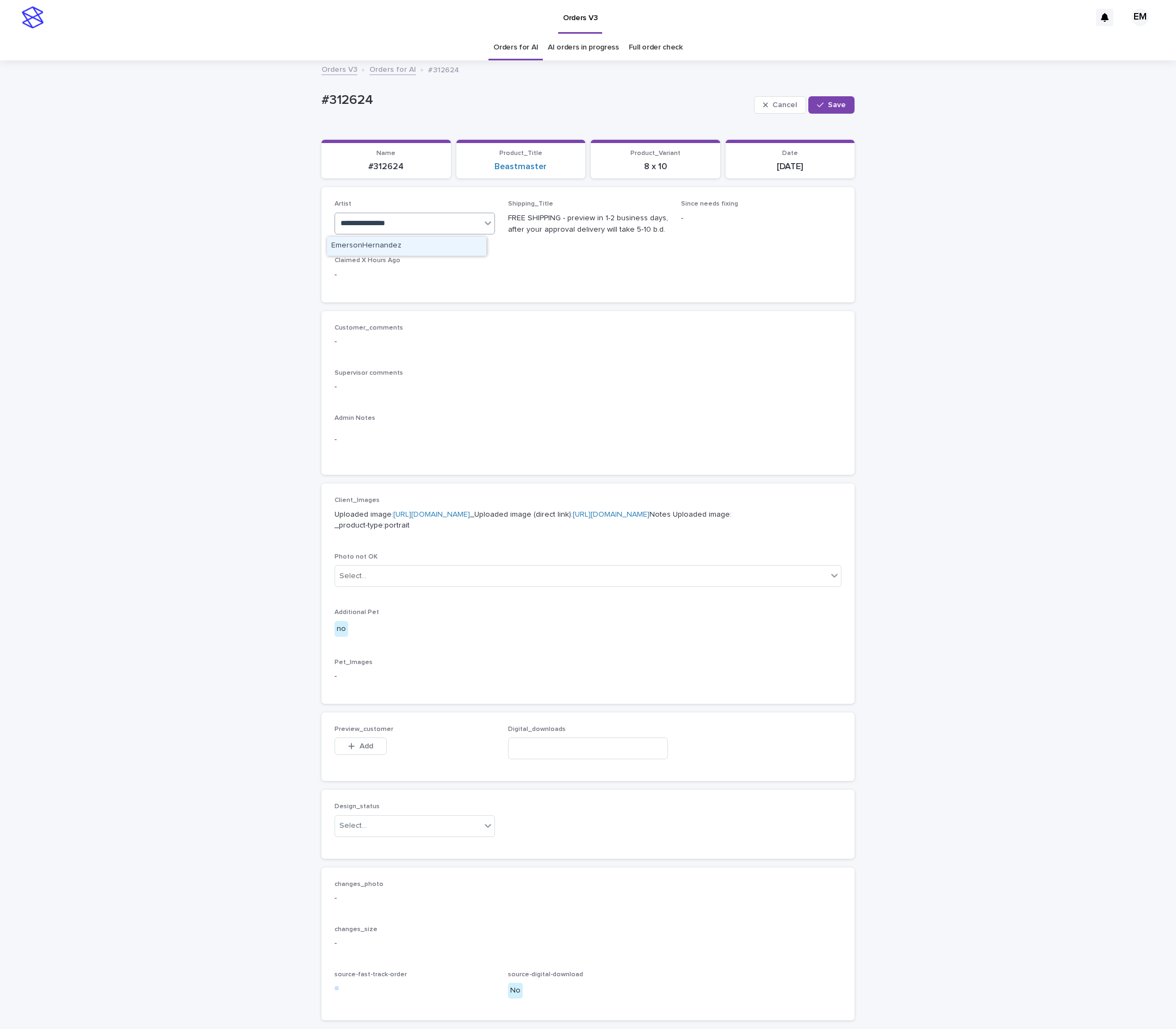
click at [427, 246] on div "EmersonHernandez" at bounding box center [406, 245] width 159 height 19
drag, startPoint x: 834, startPoint y: 97, endPoint x: 826, endPoint y: 100, distance: 8.5
click at [832, 97] on button "Save" at bounding box center [831, 104] width 46 height 17
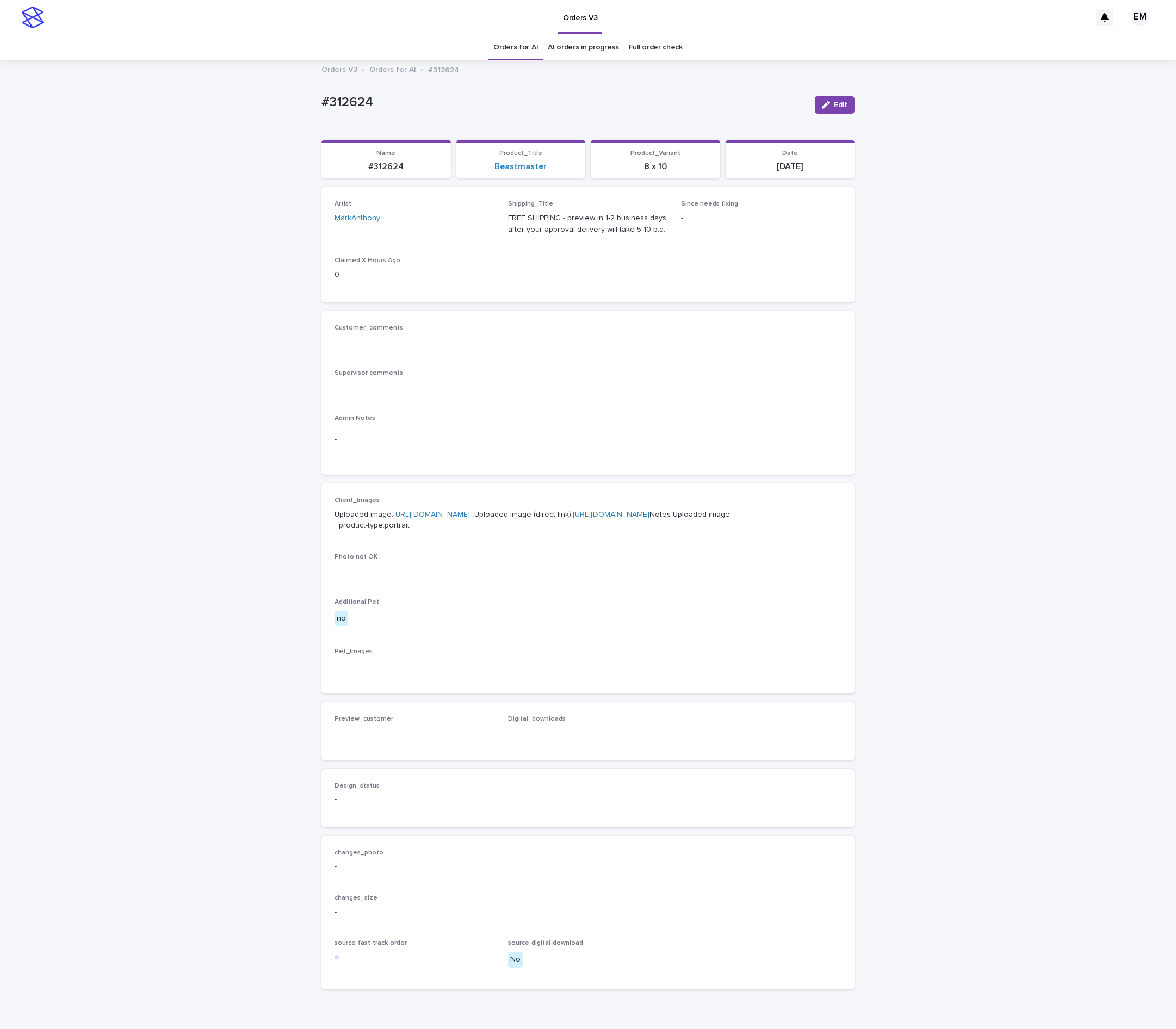
click at [238, 141] on div "Loading... Saving… Loading... Saving… #312624 Edit #312624 Edit Sorry, there wa…" at bounding box center [588, 558] width 1176 height 992
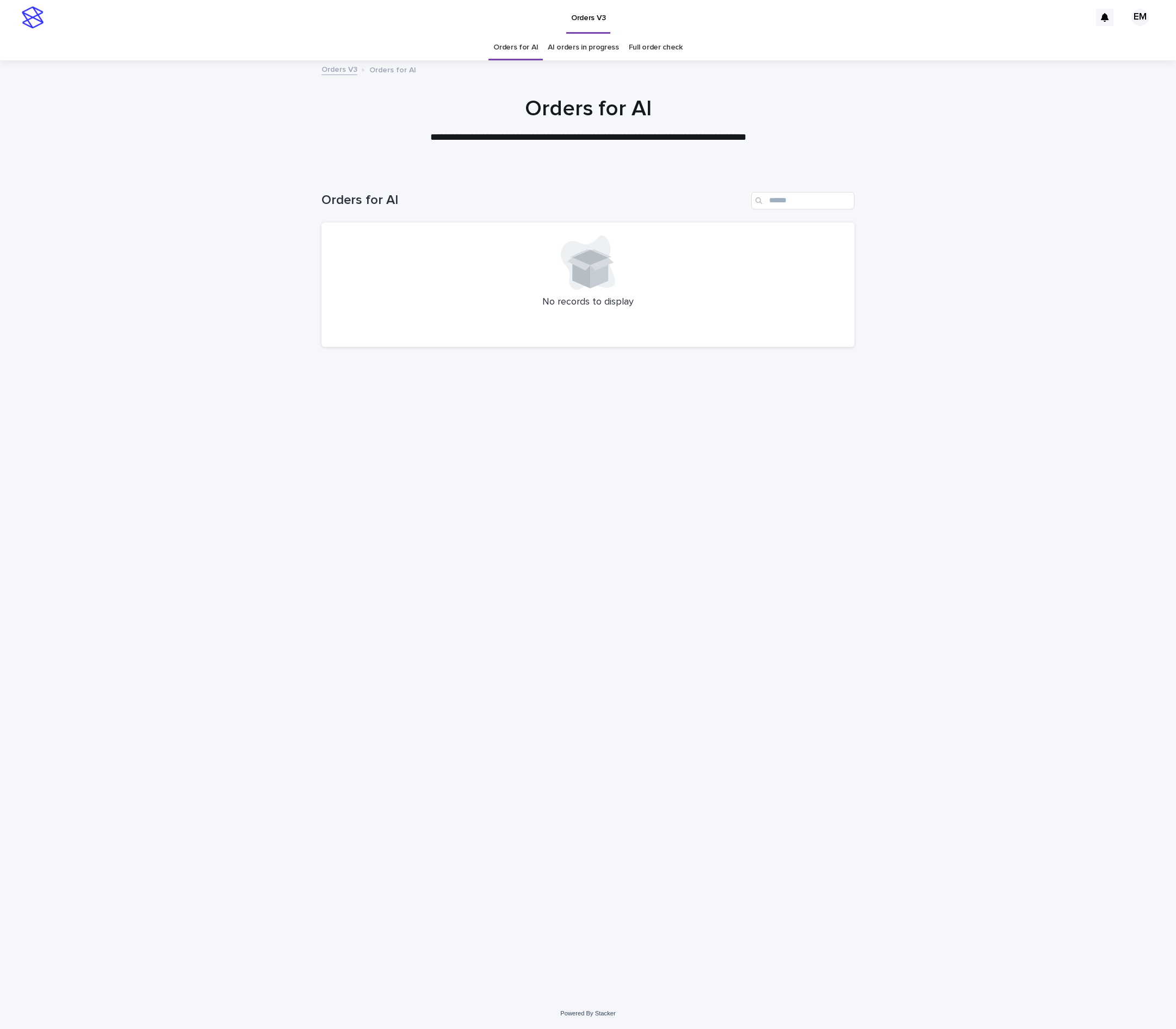
click at [193, 336] on div "Loading... Saving… Loading... Saving… Orders for AI No records to display" at bounding box center [588, 584] width 1176 height 828
